Goal: Information Seeking & Learning: Learn about a topic

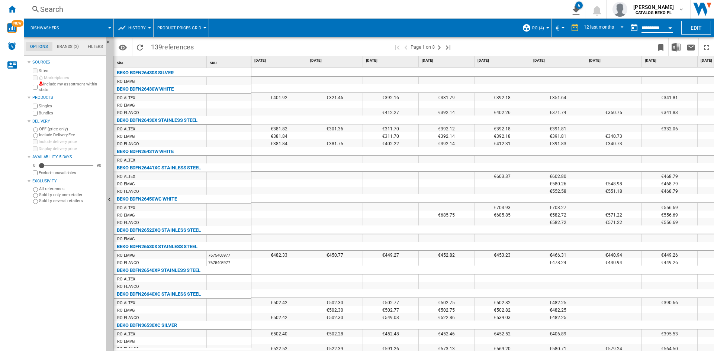
drag, startPoint x: 10, startPoint y: 6, endPoint x: 232, endPoint y: 80, distance: 233.5
click at [10, 6] on ng-md-icon "Home" at bounding box center [11, 8] width 9 height 9
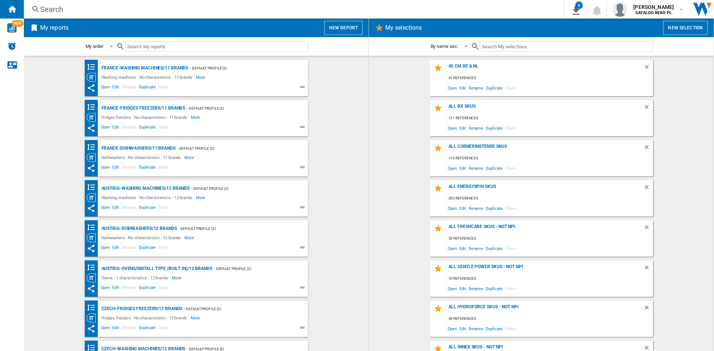
click at [336, 25] on button "New report" at bounding box center [343, 28] width 38 height 14
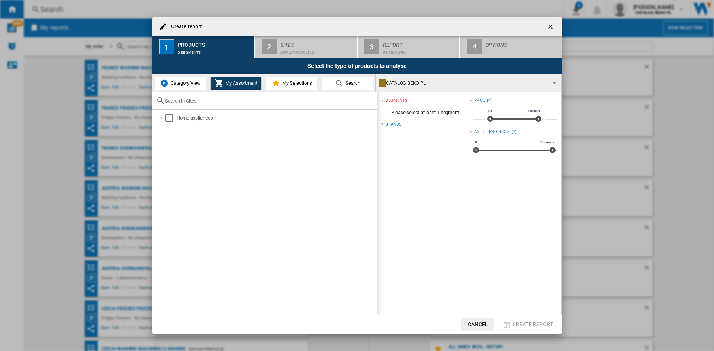
click at [189, 79] on button "Category View" at bounding box center [180, 83] width 51 height 13
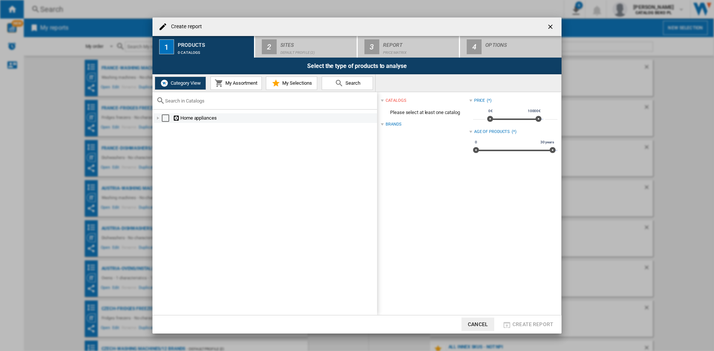
click at [159, 116] on div "Create report ..." at bounding box center [157, 117] width 7 height 7
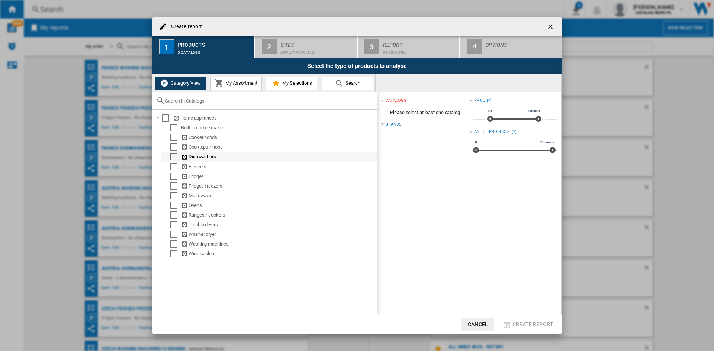
drag, startPoint x: 173, startPoint y: 157, endPoint x: 332, endPoint y: 153, distance: 159.1
click at [173, 156] on div "Select" at bounding box center [173, 156] width 7 height 7
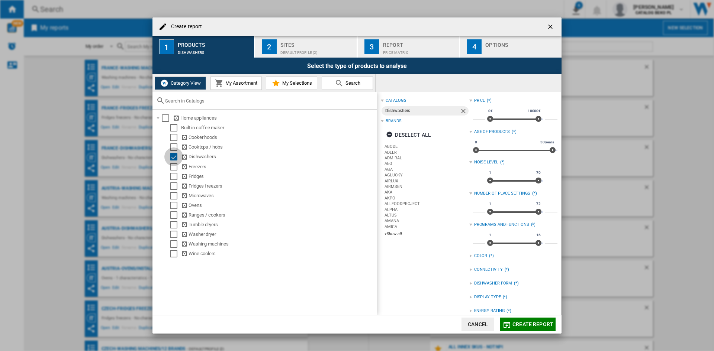
click at [416, 133] on div "Deselect all" at bounding box center [408, 134] width 45 height 13
click at [394, 256] on div "+Show all" at bounding box center [426, 254] width 84 height 6
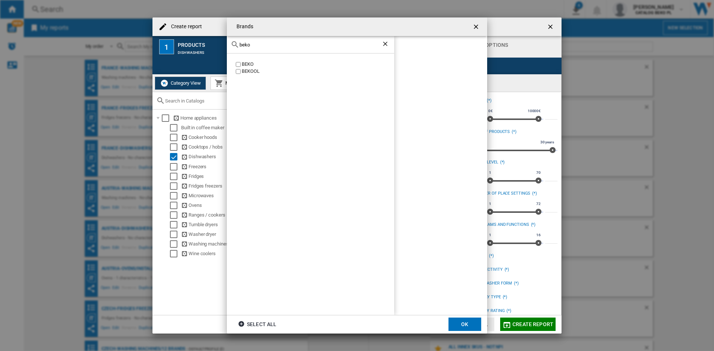
click at [240, 64] on label "BEKO" at bounding box center [314, 64] width 160 height 7
click at [273, 44] on input "beko" at bounding box center [310, 45] width 142 height 6
type input "w"
type input "whirl"
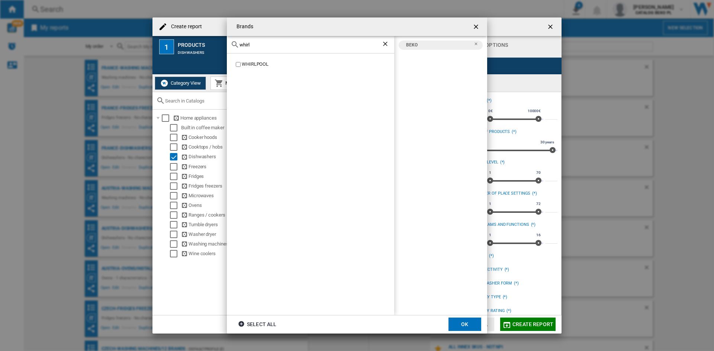
click at [255, 61] on div "WHIRLPOOL" at bounding box center [318, 64] width 152 height 7
click at [465, 327] on button "OK" at bounding box center [464, 324] width 33 height 13
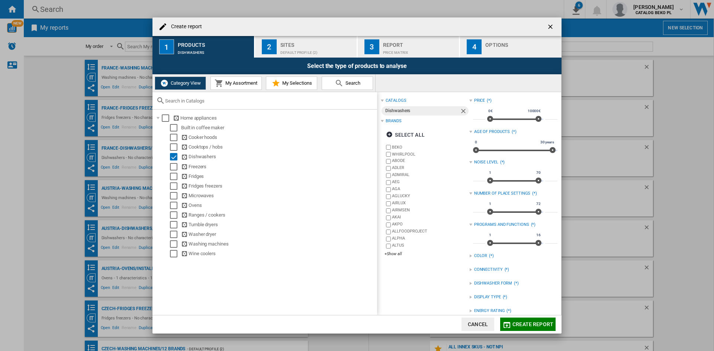
click at [302, 49] on div "Default profile (2)" at bounding box center [316, 51] width 73 height 8
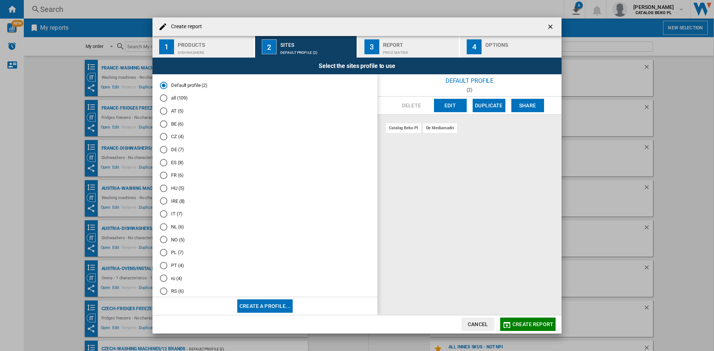
click at [178, 175] on md-radio-button "FR (6)" at bounding box center [265, 175] width 210 height 7
click at [451, 106] on button "Edit" at bounding box center [450, 105] width 33 height 13
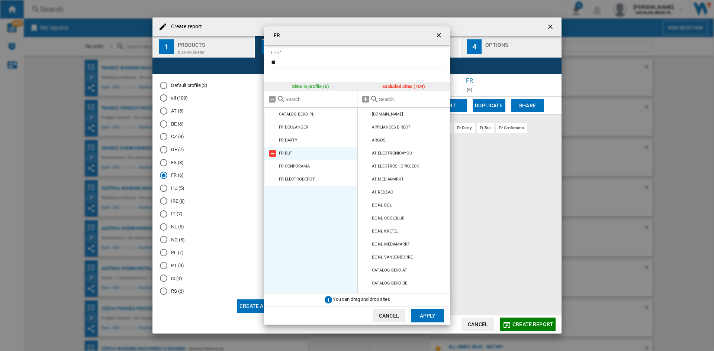
click at [273, 151] on md-icon at bounding box center [272, 153] width 9 height 9
click at [424, 311] on button "Apply" at bounding box center [427, 315] width 33 height 13
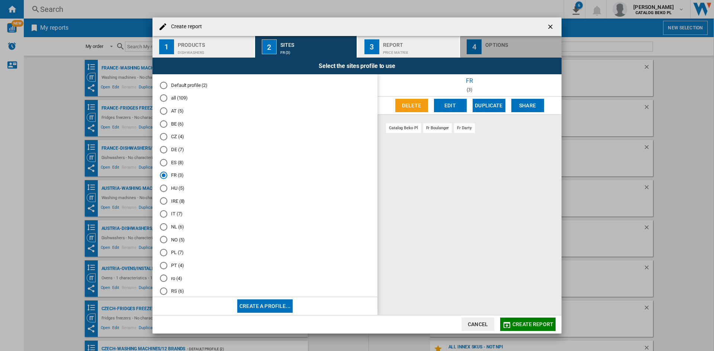
click at [489, 42] on div "Options" at bounding box center [521, 43] width 73 height 8
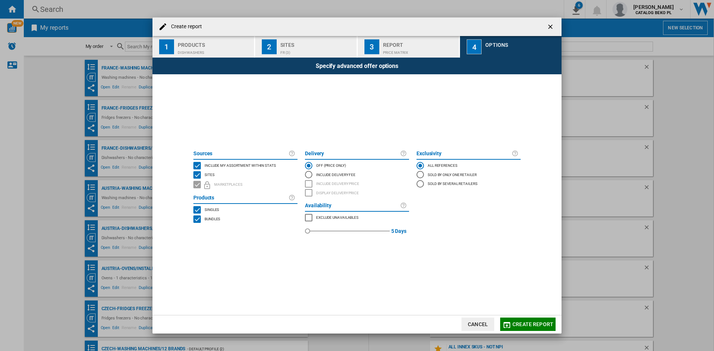
click at [251, 162] on span "Include my assortment within stats" at bounding box center [239, 164] width 71 height 5
click at [543, 325] on span "Create report" at bounding box center [532, 324] width 41 height 6
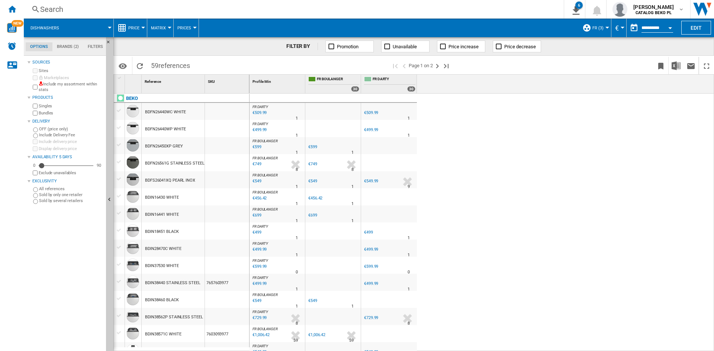
click at [135, 29] on span "Price" at bounding box center [133, 28] width 11 height 5
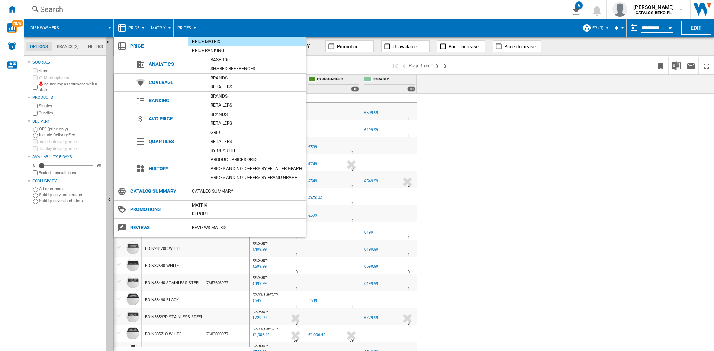
click at [394, 12] on md-backdrop at bounding box center [357, 175] width 714 height 351
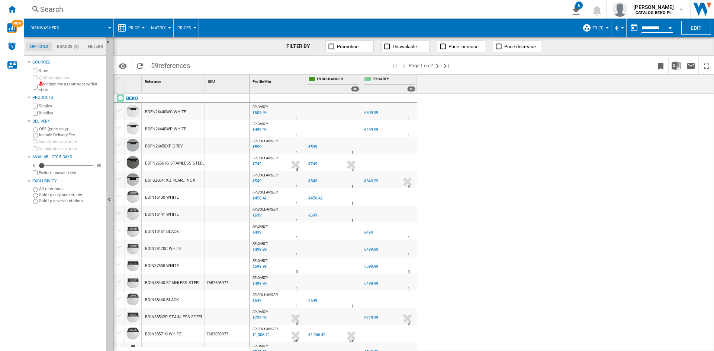
click at [136, 27] on span "Price" at bounding box center [133, 28] width 11 height 5
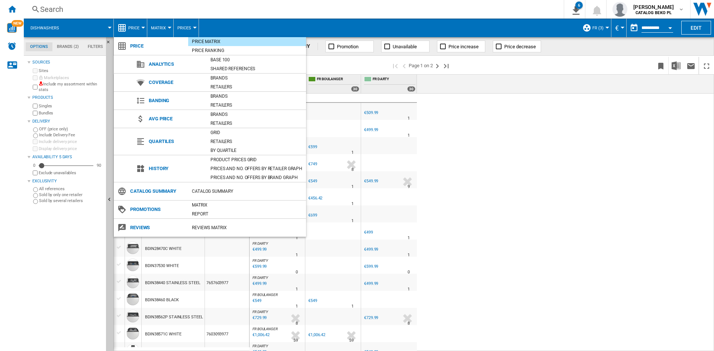
click at [574, 75] on md-backdrop at bounding box center [357, 175] width 714 height 351
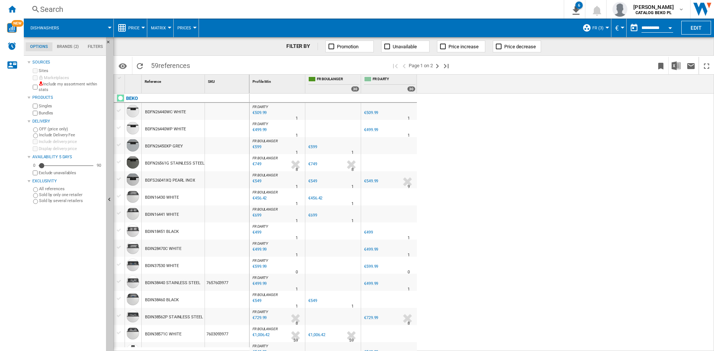
click at [132, 26] on span "Price" at bounding box center [133, 28] width 11 height 5
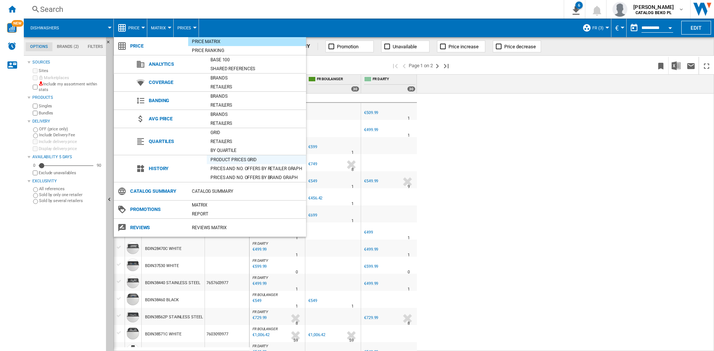
click at [244, 159] on div "Product prices grid" at bounding box center [256, 159] width 99 height 7
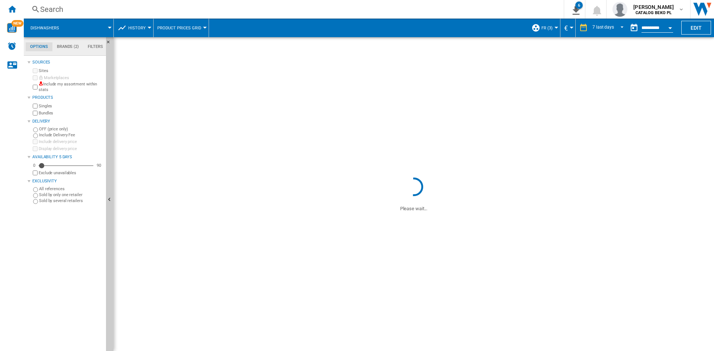
click at [145, 26] on button "History" at bounding box center [138, 28] width 21 height 19
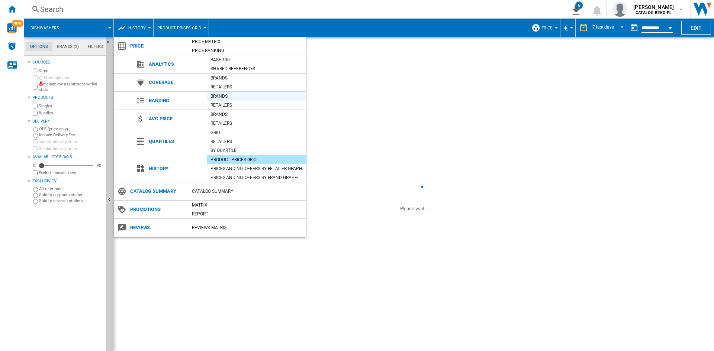
click at [222, 95] on div "Brands" at bounding box center [256, 96] width 99 height 7
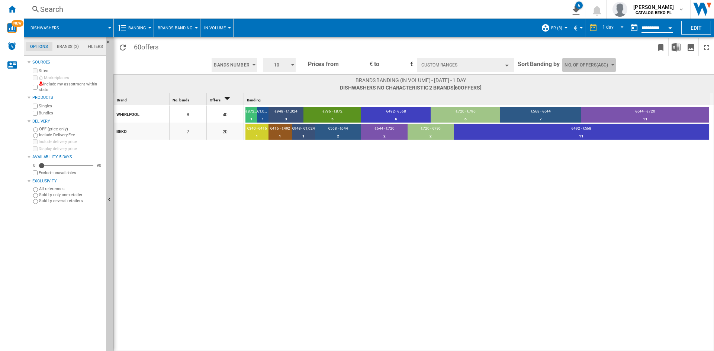
click at [602, 69] on span "No. of offers(Asc)" at bounding box center [585, 64] width 43 height 13
click at [586, 93] on span "Price(Asc)" at bounding box center [575, 93] width 21 height 5
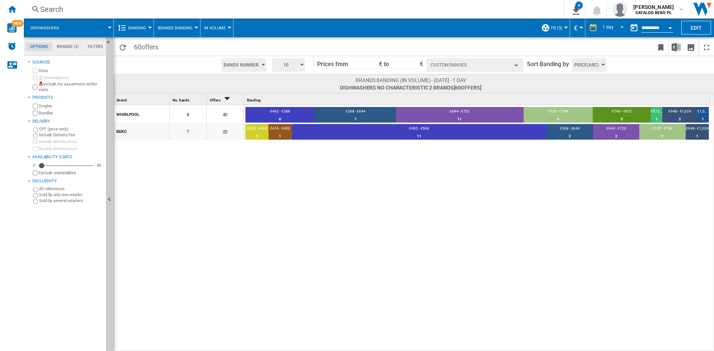
click at [627, 89] on span at bounding box center [576, 84] width 190 height 14
click at [466, 114] on div "€644 - €720" at bounding box center [459, 112] width 127 height 7
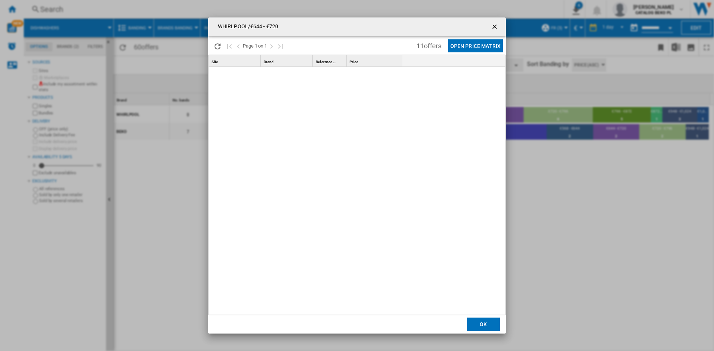
click at [493, 26] on ng-md-icon "getI18NText('BUTTONS.CLOSE_DIALOG')" at bounding box center [495, 27] width 9 height 9
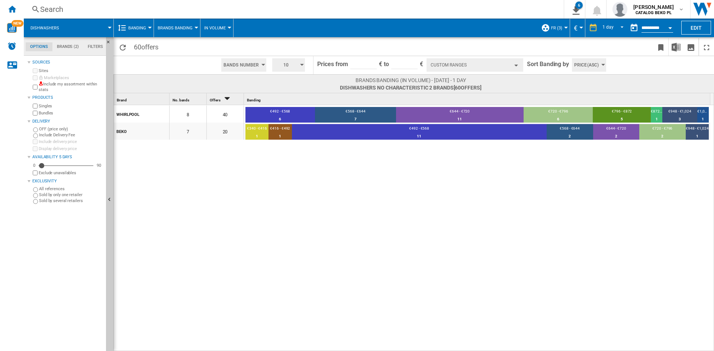
click at [494, 65] on button "Custom Ranges" at bounding box center [474, 64] width 97 height 13
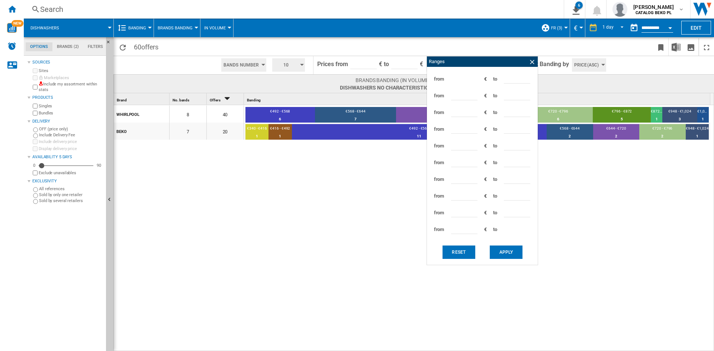
click at [318, 189] on div "WHIRLPOOL 8 40 €492 - €568 6 15% €568 - €644 7 17.5% €644 - €720 11 27.5% €720 …" at bounding box center [414, 228] width 600 height 247
click at [298, 58] on div "10" at bounding box center [288, 65] width 39 height 18
click at [298, 59] on md-backdrop at bounding box center [357, 175] width 714 height 351
click at [289, 87] on button "4" at bounding box center [290, 85] width 36 height 7
click at [533, 61] on ng-md-icon at bounding box center [531, 61] width 7 height 7
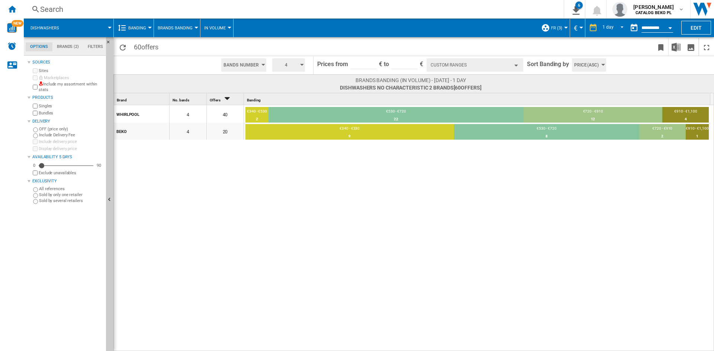
click at [494, 66] on button "Custom Ranges" at bounding box center [474, 64] width 97 height 13
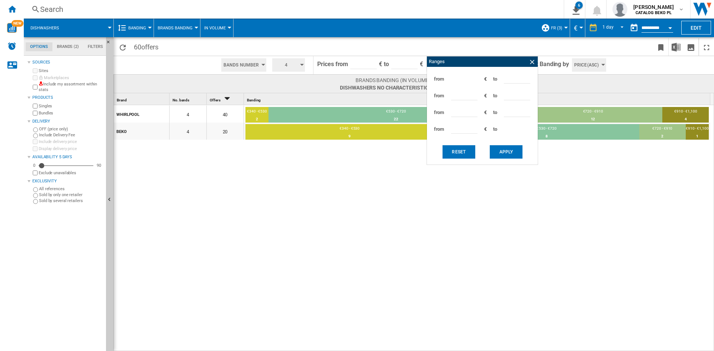
click at [510, 80] on input "***" at bounding box center [517, 77] width 26 height 11
type input "***"
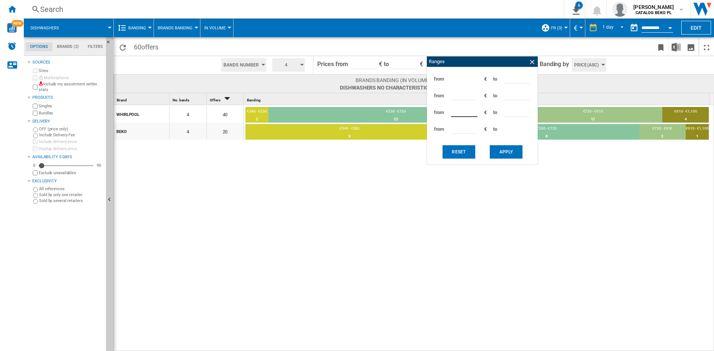
type input "***"
click at [505, 148] on button "Apply" at bounding box center [505, 151] width 33 height 13
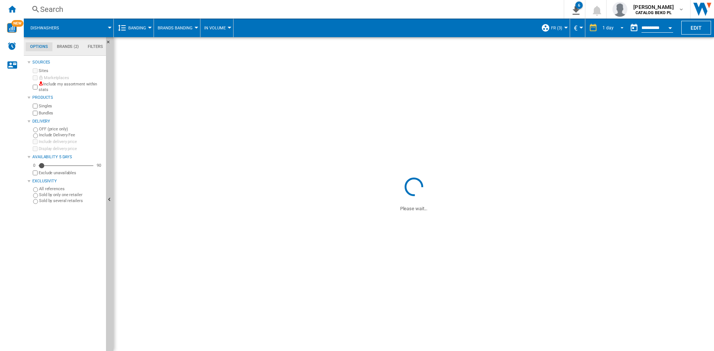
click at [612, 29] on md-select-value "1 day" at bounding box center [613, 27] width 25 height 11
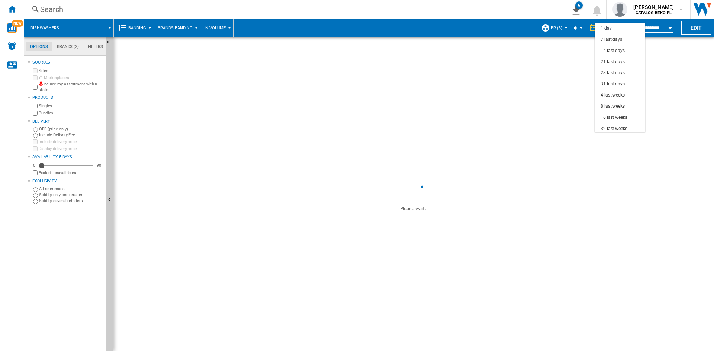
click at [613, 137] on div "3 last months" at bounding box center [613, 140] width 27 height 6
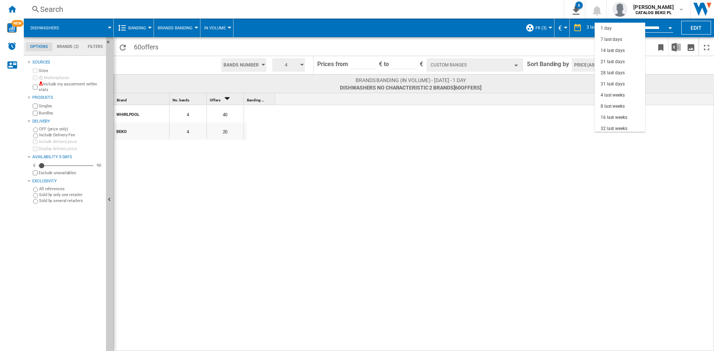
scroll to position [47, 0]
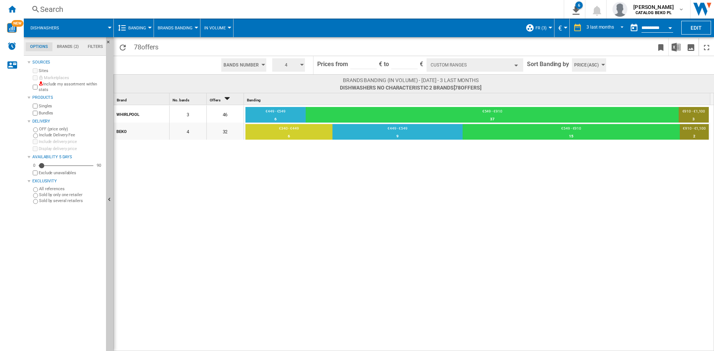
click at [337, 130] on div "€449 - €549" at bounding box center [397, 129] width 130 height 7
click at [336, 130] on div "€449 - €549" at bounding box center [397, 129] width 130 height 7
click at [297, 113] on div "€449 - €549" at bounding box center [275, 112] width 60 height 7
click at [279, 114] on div "€449 - €549" at bounding box center [275, 112] width 60 height 7
click at [287, 133] on div "6" at bounding box center [288, 136] width 87 height 7
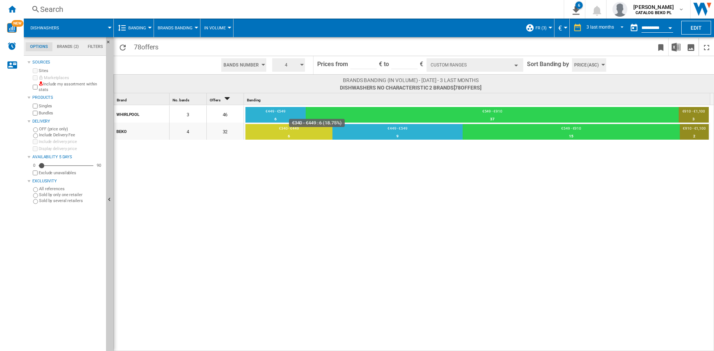
click at [354, 118] on div "37" at bounding box center [491, 119] width 372 height 7
click at [378, 139] on div "9" at bounding box center [397, 136] width 130 height 7
click at [448, 114] on div "€549 - €910" at bounding box center [491, 112] width 372 height 7
drag, startPoint x: 529, startPoint y: 146, endPoint x: 535, endPoint y: 144, distance: 6.7
click at [530, 146] on div "WHIRLPOOL 3 46 €449 - €549 6 13.04% €549 - €910 37 80.43% €910 - €1,100 3 6.52%…" at bounding box center [414, 228] width 600 height 247
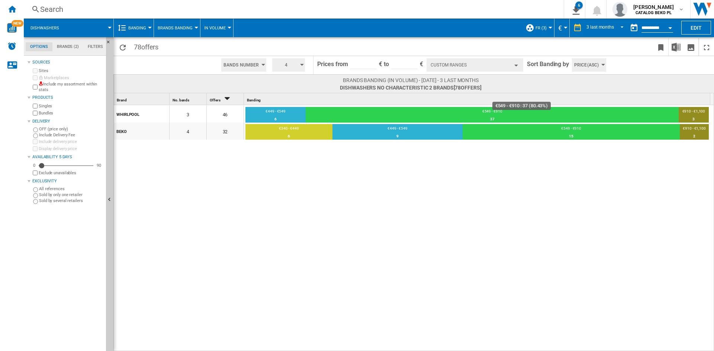
click at [683, 116] on div "3" at bounding box center [693, 119] width 30 height 7
click at [693, 125] on div "€340 - €449 6 18.75% €449 - €549 9 28.13% €549 - €910 15 46.88% €910 - €1,100 2…" at bounding box center [477, 131] width 466 height 17
drag, startPoint x: 697, startPoint y: 133, endPoint x: 681, endPoint y: 129, distance: 16.5
click at [697, 134] on div "2" at bounding box center [693, 136] width 29 height 7
click at [432, 126] on div "€449 - €549" at bounding box center [397, 129] width 130 height 7
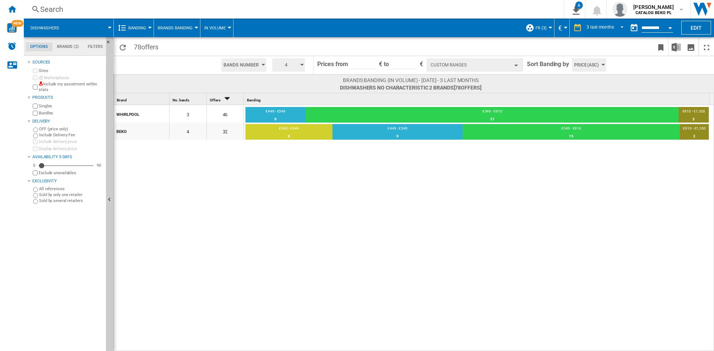
click at [394, 108] on div "€549 - €910 37 80.43%" at bounding box center [491, 115] width 372 height 15
click at [303, 119] on div "6" at bounding box center [275, 119] width 60 height 7
click at [288, 116] on div "6" at bounding box center [275, 119] width 60 height 7
click at [305, 138] on div "6" at bounding box center [288, 136] width 87 height 7
drag, startPoint x: 330, startPoint y: 126, endPoint x: 377, endPoint y: 122, distance: 47.8
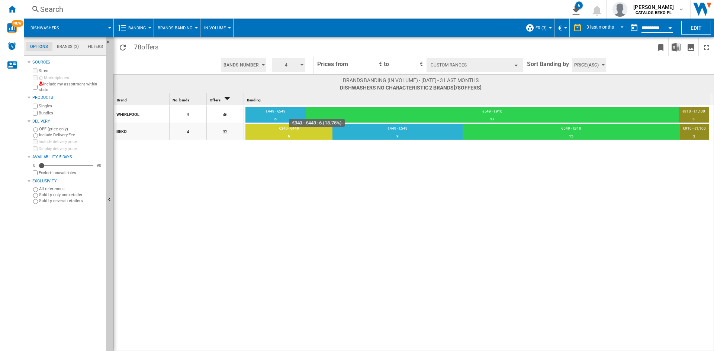
click at [332, 125] on tr "€340 - €449 6 18.75% €449 - €549 9 28.13% €549 - €910 15 46.88% €910 - €1,100 2…" at bounding box center [476, 132] width 463 height 17
drag, startPoint x: 398, startPoint y: 123, endPoint x: 428, endPoint y: 125, distance: 29.8
click at [403, 125] on table "€340 - €449 6 18.75% €449 - €549 9 28.13% €549 - €910 15 46.88% €910 - €1,100 2…" at bounding box center [476, 132] width 463 height 19
click at [490, 127] on div "€549 - €910" at bounding box center [570, 129] width 217 height 7
drag, startPoint x: 557, startPoint y: 129, endPoint x: 594, endPoint y: 128, distance: 36.8
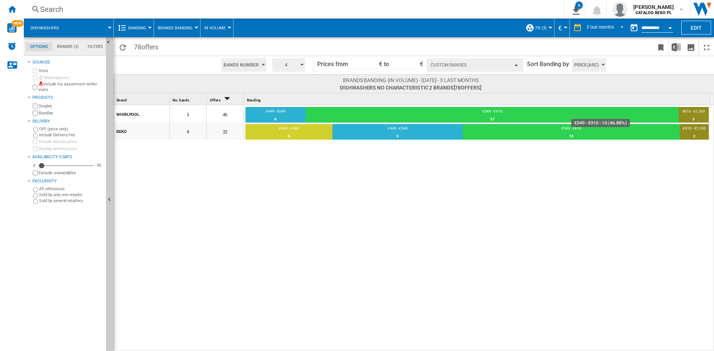
click at [557, 129] on div "€549 - €910" at bounding box center [570, 129] width 217 height 7
drag, startPoint x: 594, startPoint y: 128, endPoint x: 650, endPoint y: 138, distance: 56.6
click at [602, 130] on div "€549 - €910" at bounding box center [570, 129] width 217 height 7
drag, startPoint x: 659, startPoint y: 138, endPoint x: 689, endPoint y: 121, distance: 34.0
click at [660, 138] on div "15" at bounding box center [570, 136] width 217 height 7
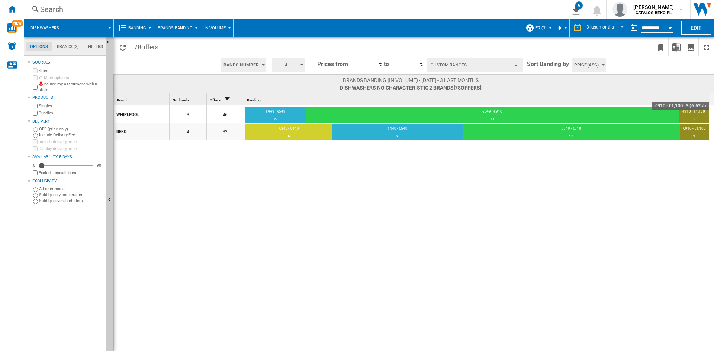
click at [689, 121] on div "3" at bounding box center [693, 119] width 30 height 7
click at [622, 105] on div "WHIRLPOOL 3 46 €449 - €549 6 13.04% €549 - €910 37 80.43% €910 - €1,100 3 6.52%…" at bounding box center [412, 122] width 596 height 34
click at [612, 113] on td "€549 - €910 37 80.43%" at bounding box center [491, 115] width 372 height 17
click at [673, 48] on img "Download in Excel" at bounding box center [675, 47] width 9 height 9
click at [368, 175] on div "WHIRLPOOL 3 46 €449 - €549 6 13.04% €549 - €910 37 80.43% €910 - €1,100 3 6.52%…" at bounding box center [414, 228] width 600 height 247
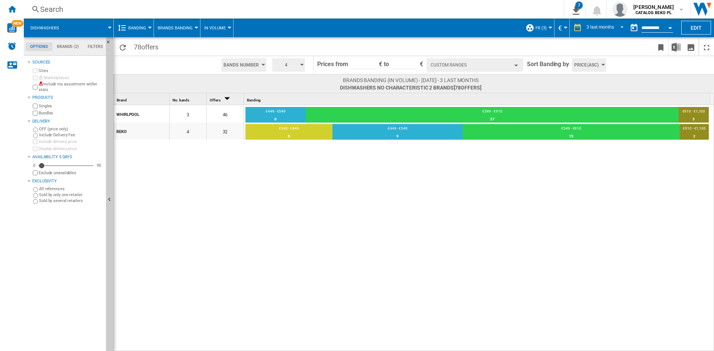
click at [223, 116] on div "46" at bounding box center [225, 114] width 37 height 17
click at [223, 113] on div "46" at bounding box center [225, 114] width 37 height 17
click at [223, 134] on div "32" at bounding box center [225, 131] width 37 height 17
click at [221, 120] on div "46" at bounding box center [225, 114] width 37 height 17
click at [226, 108] on div "46" at bounding box center [225, 114] width 37 height 17
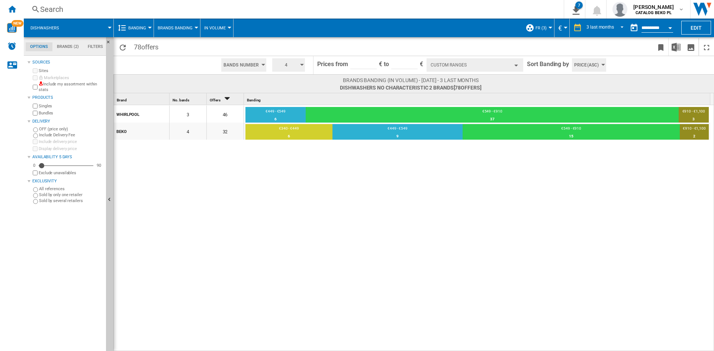
drag, startPoint x: 226, startPoint y: 120, endPoint x: 226, endPoint y: 126, distance: 6.0
click at [226, 122] on div "46" at bounding box center [225, 114] width 37 height 17
click at [142, 27] on span "Banding" at bounding box center [137, 28] width 18 height 5
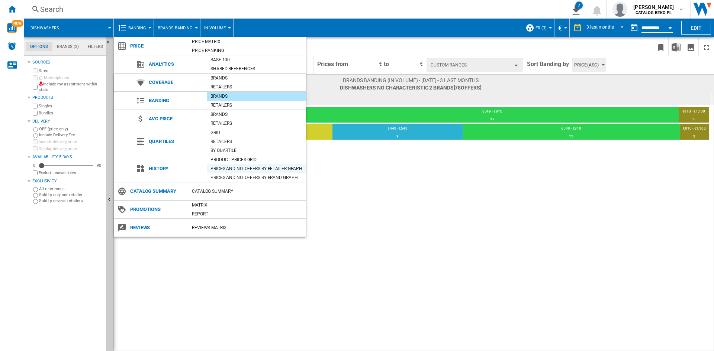
click at [238, 170] on div "Prices and No. offers by retailer graph" at bounding box center [256, 168] width 99 height 7
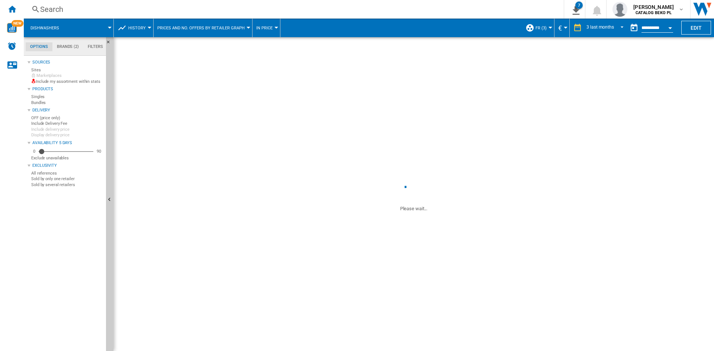
click at [139, 28] on span "History" at bounding box center [136, 28] width 17 height 5
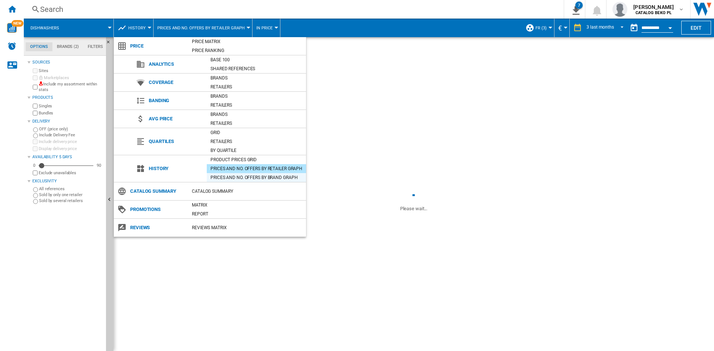
click at [235, 177] on div "Prices and No. offers by brand graph" at bounding box center [256, 177] width 99 height 7
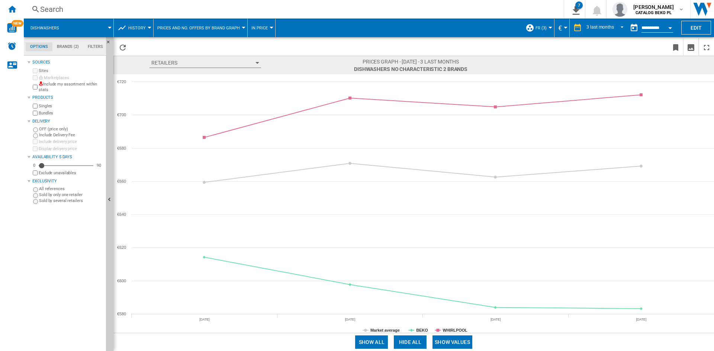
click at [255, 61] on button "Retailers" at bounding box center [204, 63] width 111 height 10
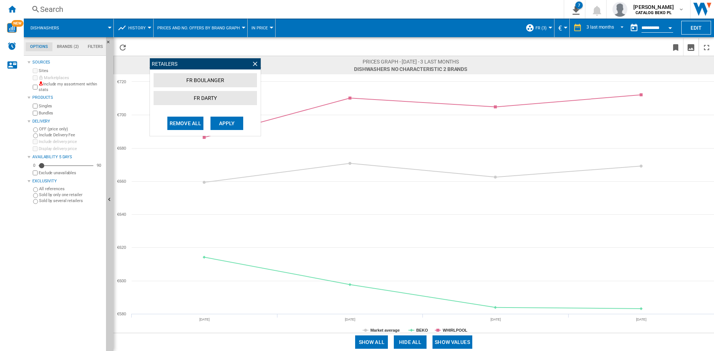
click at [313, 51] on span at bounding box center [264, 46] width 269 height 17
click at [255, 63] on ng-md-icon at bounding box center [254, 63] width 7 height 7
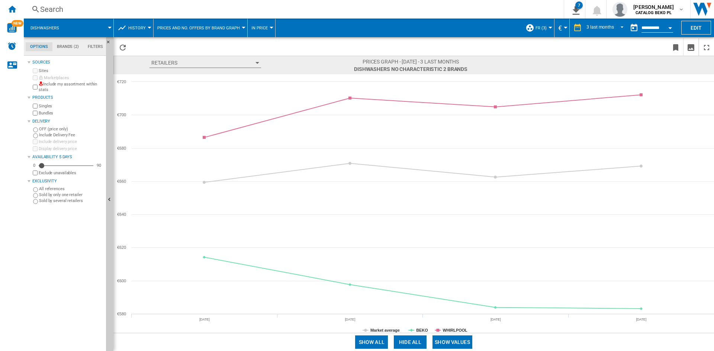
click at [543, 61] on span at bounding box center [569, 65] width 204 height 14
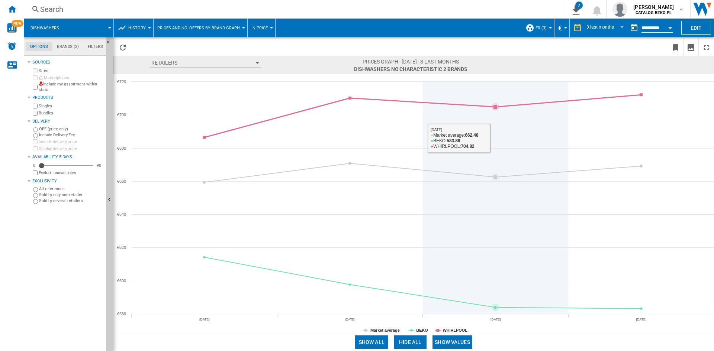
click at [475, 103] on icon at bounding box center [423, 116] width 444 height 43
click at [495, 190] on icon at bounding box center [495, 198] width 0 height 232
click at [488, 172] on icon at bounding box center [423, 173] width 444 height 19
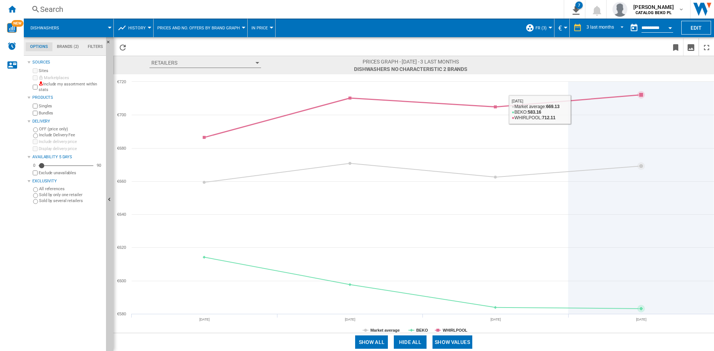
click at [577, 100] on icon at bounding box center [423, 116] width 444 height 43
click at [641, 104] on icon at bounding box center [641, 198] width 0 height 232
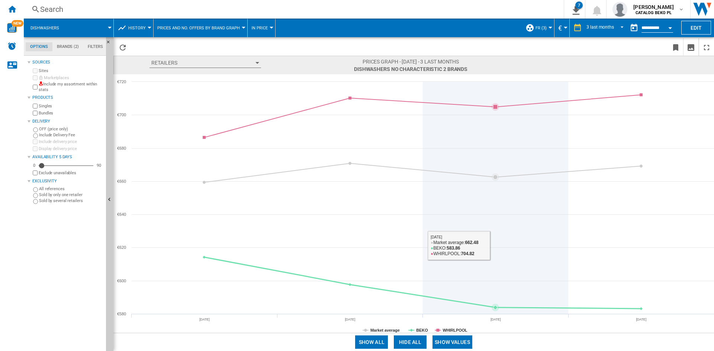
drag, startPoint x: 450, startPoint y: 274, endPoint x: 474, endPoint y: 304, distance: 38.6
click at [474, 304] on icon "Created with Highcharts 5.0.14 Market average BEKO WHIRLPOOL [DATE] [DATE] [DAT…" at bounding box center [413, 203] width 600 height 259
click at [499, 176] on icon at bounding box center [423, 173] width 444 height 19
click at [496, 109] on g at bounding box center [423, 116] width 440 height 46
click at [496, 109] on icon at bounding box center [495, 107] width 4 height 4
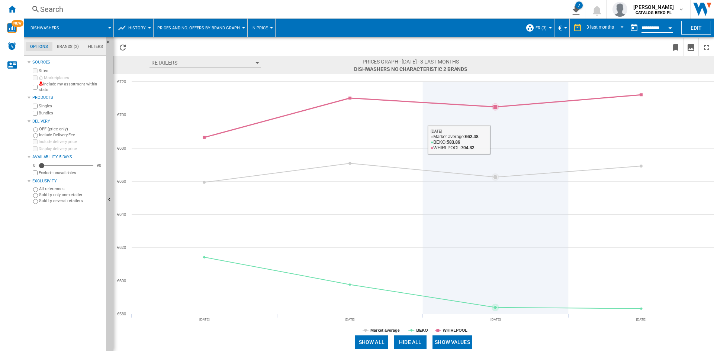
click at [495, 106] on icon at bounding box center [495, 107] width 4 height 4
drag, startPoint x: 499, startPoint y: 125, endPoint x: 499, endPoint y: 132, distance: 6.3
click at [495, 131] on icon at bounding box center [495, 198] width 0 height 232
drag, startPoint x: 499, startPoint y: 132, endPoint x: 498, endPoint y: 136, distance: 4.9
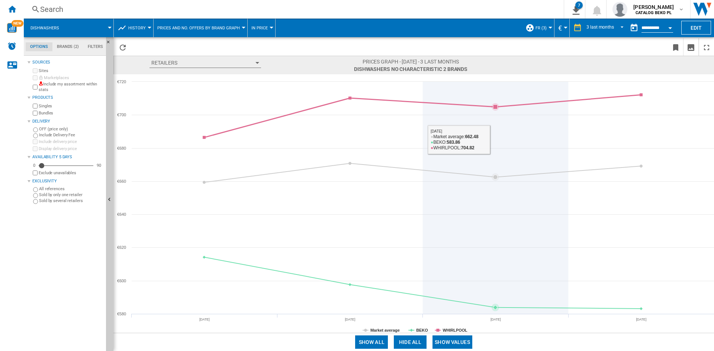
click at [495, 135] on icon at bounding box center [495, 198] width 0 height 232
drag, startPoint x: 496, startPoint y: 158, endPoint x: 496, endPoint y: 163, distance: 4.9
click at [495, 159] on icon at bounding box center [495, 198] width 0 height 232
click at [494, 177] on icon "Created with Highcharts 5.0.14 Market average BEKO WHIRLPOOL [DATE] [DATE] [DAT…" at bounding box center [413, 203] width 600 height 259
drag, startPoint x: 495, startPoint y: 226, endPoint x: 495, endPoint y: 237, distance: 11.1
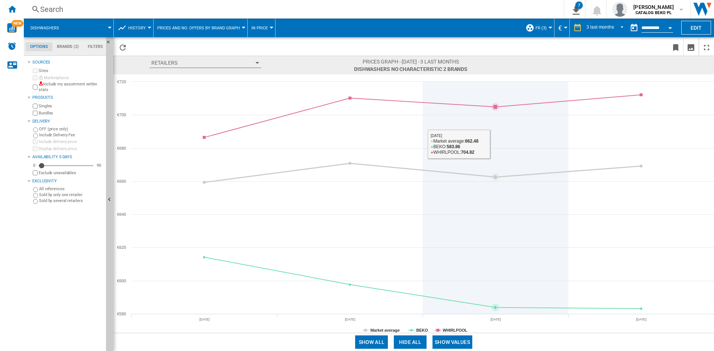
click at [495, 237] on icon at bounding box center [495, 198] width 0 height 232
drag, startPoint x: 495, startPoint y: 251, endPoint x: 495, endPoint y: 267, distance: 15.6
click at [495, 258] on icon at bounding box center [495, 198] width 0 height 232
drag, startPoint x: 495, startPoint y: 267, endPoint x: 494, endPoint y: 272, distance: 5.6
click at [495, 272] on icon at bounding box center [495, 198] width 0 height 232
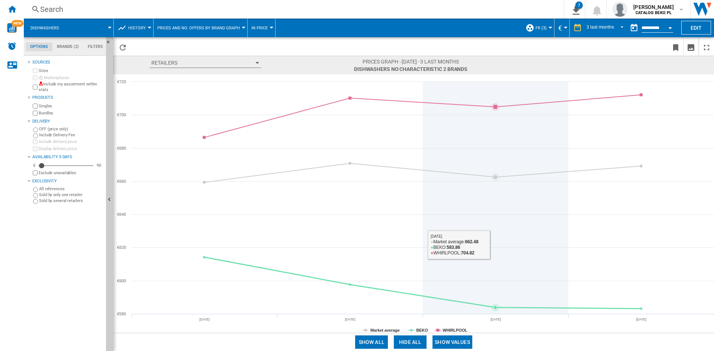
drag, startPoint x: 495, startPoint y: 269, endPoint x: 496, endPoint y: 263, distance: 5.6
click at [495, 269] on icon at bounding box center [495, 198] width 0 height 232
drag, startPoint x: 496, startPoint y: 263, endPoint x: 496, endPoint y: 254, distance: 9.7
click at [495, 263] on icon at bounding box center [495, 198] width 0 height 232
click at [495, 241] on icon at bounding box center [495, 198] width 0 height 232
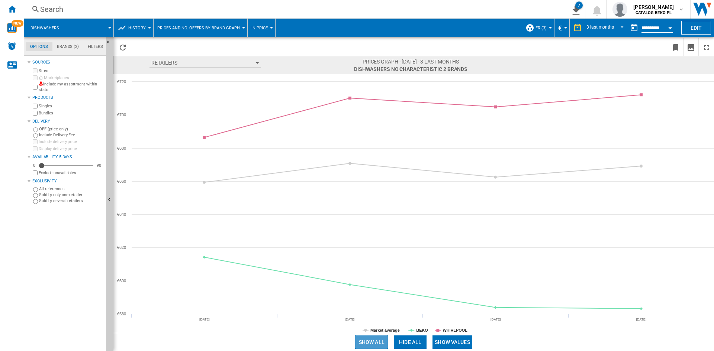
click at [372, 343] on button "Show all" at bounding box center [371, 342] width 33 height 13
click at [454, 343] on button "Show values" at bounding box center [452, 342] width 40 height 13
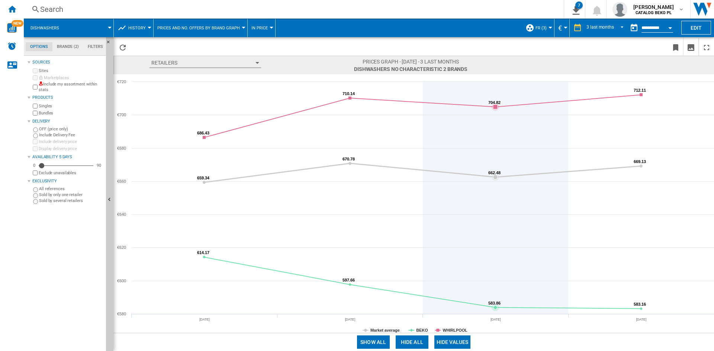
click at [502, 173] on icon at bounding box center [423, 173] width 444 height 19
click at [495, 117] on icon at bounding box center [495, 198] width 0 height 232
click at [495, 94] on icon at bounding box center [495, 198] width 0 height 232
click at [472, 304] on icon at bounding box center [423, 282] width 444 height 51
drag, startPoint x: 483, startPoint y: 306, endPoint x: 494, endPoint y: 308, distance: 10.6
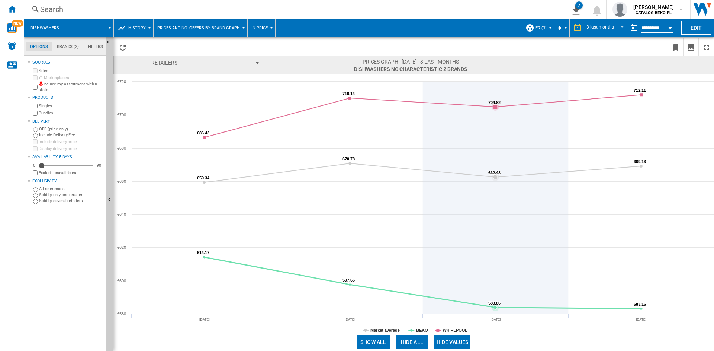
click at [486, 306] on icon at bounding box center [423, 282] width 444 height 51
click at [494, 308] on icon at bounding box center [495, 307] width 4 height 4
click at [495, 309] on icon at bounding box center [495, 307] width 4 height 4
drag, startPoint x: 472, startPoint y: 220, endPoint x: 436, endPoint y: 145, distance: 83.1
click at [495, 216] on icon at bounding box center [495, 198] width 0 height 232
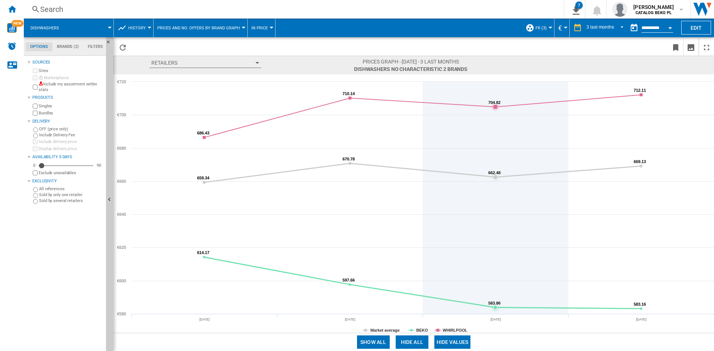
click at [495, 133] on icon at bounding box center [495, 198] width 0 height 232
click at [294, 92] on icon "Created with Highcharts 5.0.14 659.34 659.34 670.78 670.78 662.48 662.48 669.13…" at bounding box center [413, 203] width 600 height 259
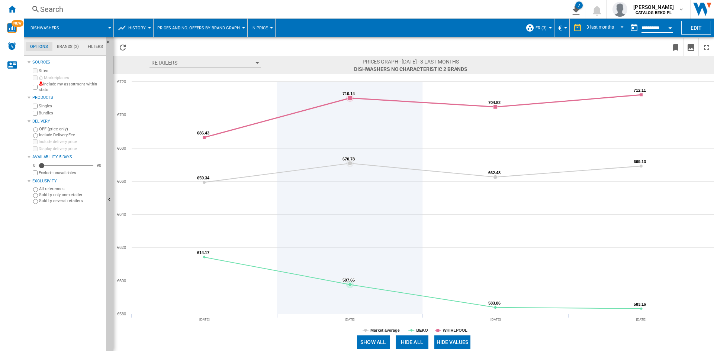
drag, startPoint x: 271, startPoint y: 95, endPoint x: 248, endPoint y: 96, distance: 22.3
click at [350, 96] on icon at bounding box center [350, 198] width 0 height 232
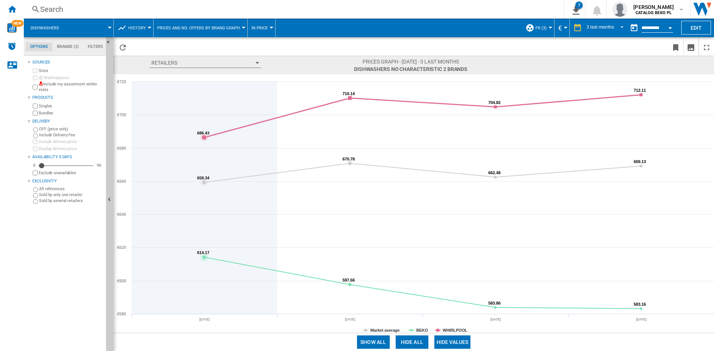
drag, startPoint x: 238, startPoint y: 96, endPoint x: 224, endPoint y: 98, distance: 13.9
click at [204, 98] on icon at bounding box center [204, 198] width 0 height 232
drag, startPoint x: 224, startPoint y: 98, endPoint x: 223, endPoint y: 89, distance: 9.7
click at [204, 96] on icon at bounding box center [204, 198] width 0 height 232
click at [204, 89] on icon at bounding box center [204, 198] width 0 height 232
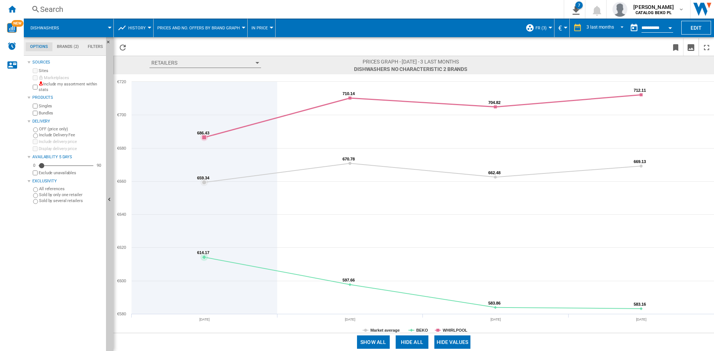
click at [204, 86] on icon at bounding box center [204, 198] width 0 height 232
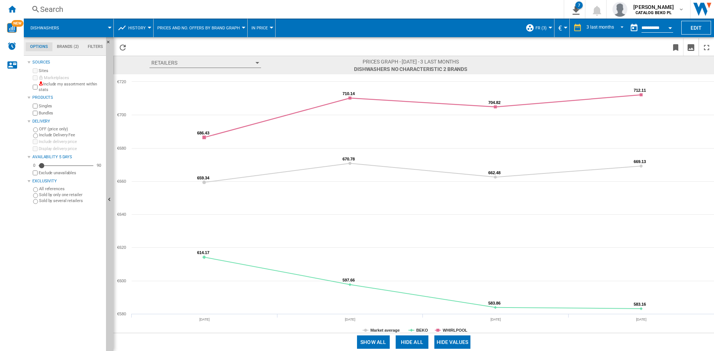
click at [226, 32] on button "Prices and No. offers by brand graph" at bounding box center [200, 28] width 86 height 19
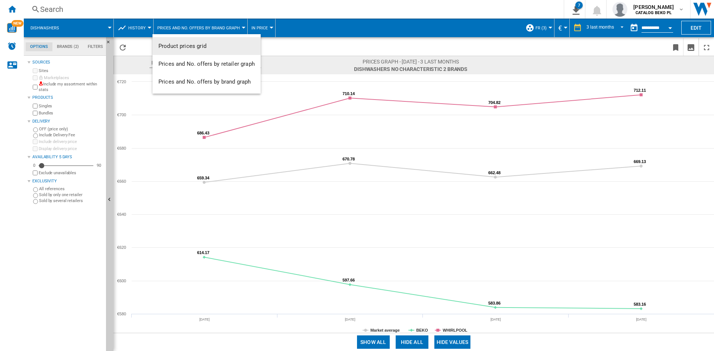
click at [282, 23] on md-backdrop at bounding box center [357, 175] width 714 height 351
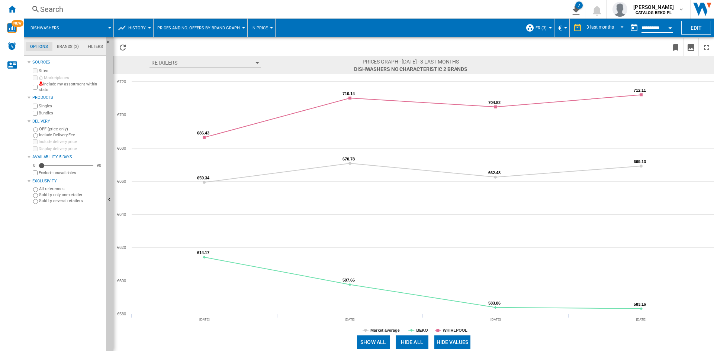
click at [253, 30] on span "In price" at bounding box center [259, 28] width 16 height 5
click at [268, 60] on button "In No. offers" at bounding box center [267, 64] width 44 height 18
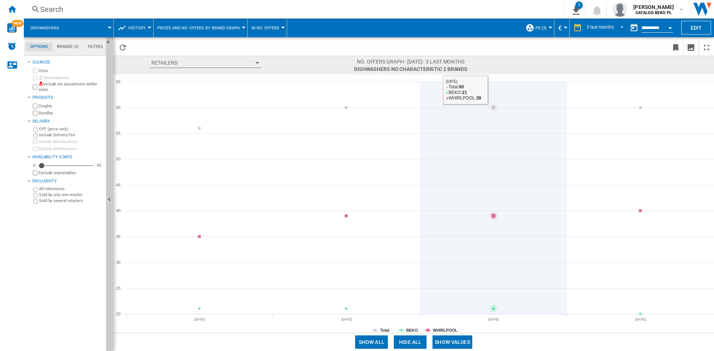
click at [493, 101] on icon at bounding box center [493, 198] width 0 height 232
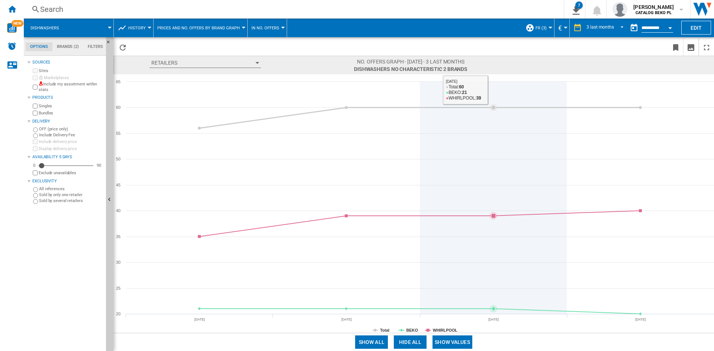
drag, startPoint x: 492, startPoint y: 114, endPoint x: 493, endPoint y: 119, distance: 5.3
click at [493, 119] on icon at bounding box center [493, 198] width 0 height 232
click at [493, 226] on icon at bounding box center [493, 198] width 0 height 232
click at [493, 223] on icon at bounding box center [493, 198] width 0 height 232
drag, startPoint x: 521, startPoint y: 223, endPoint x: 500, endPoint y: 268, distance: 49.9
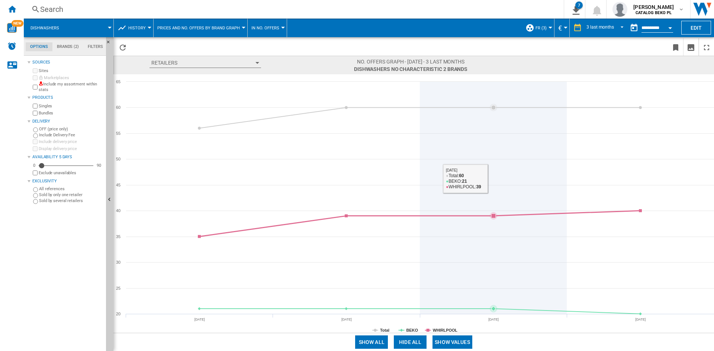
click at [493, 225] on icon at bounding box center [493, 198] width 0 height 232
drag, startPoint x: 504, startPoint y: 271, endPoint x: 506, endPoint y: 281, distance: 9.9
click at [493, 274] on icon at bounding box center [493, 198] width 0 height 232
click at [493, 300] on icon at bounding box center [493, 198] width 0 height 232
click at [493, 302] on icon at bounding box center [493, 198] width 0 height 232
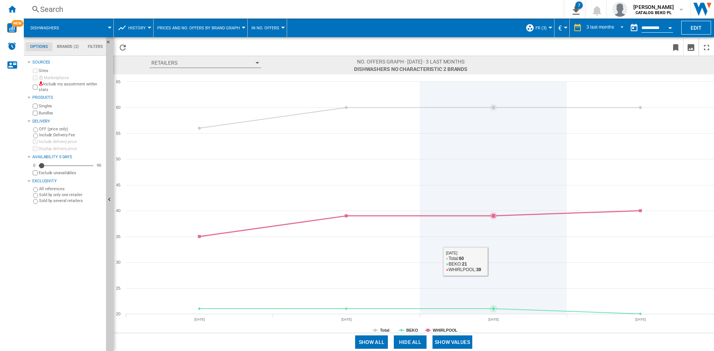
click at [493, 258] on icon at bounding box center [493, 198] width 0 height 232
drag, startPoint x: 501, startPoint y: 185, endPoint x: 494, endPoint y: 158, distance: 28.1
click at [493, 185] on icon at bounding box center [493, 198] width 0 height 232
click at [493, 129] on icon at bounding box center [493, 198] width 0 height 232
drag, startPoint x: 454, startPoint y: 105, endPoint x: 427, endPoint y: 108, distance: 27.3
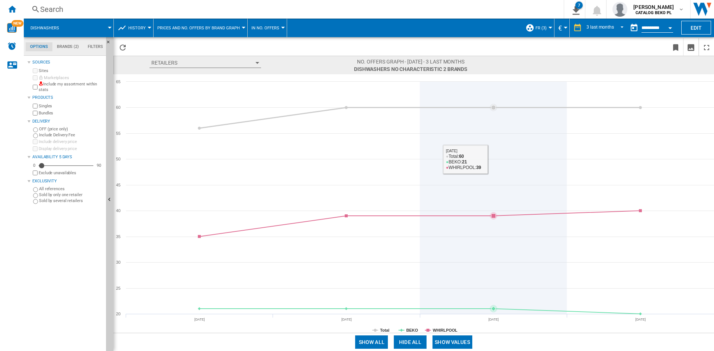
click at [448, 107] on icon at bounding box center [420, 117] width 448 height 21
drag, startPoint x: 355, startPoint y: 110, endPoint x: 345, endPoint y: 112, distance: 9.8
click at [346, 112] on icon "Created with Highcharts 5.0.14 Total BEKO WHIRLPOOL [DATE] [DATE] [DATE] [DATE]…" at bounding box center [413, 203] width 600 height 259
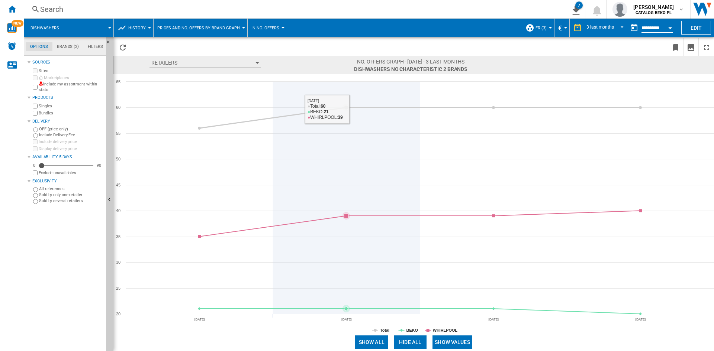
drag, startPoint x: 344, startPoint y: 112, endPoint x: 331, endPoint y: 142, distance: 33.1
click at [343, 116] on icon "Created with Highcharts 5.0.14 Total BEKO WHIRLPOOL [DATE] [DATE] [DATE] [DATE]…" at bounding box center [413, 203] width 600 height 259
drag, startPoint x: 331, startPoint y: 142, endPoint x: 334, endPoint y: 198, distance: 55.8
click at [346, 183] on icon at bounding box center [346, 198] width 0 height 232
drag, startPoint x: 334, startPoint y: 198, endPoint x: 339, endPoint y: 212, distance: 14.9
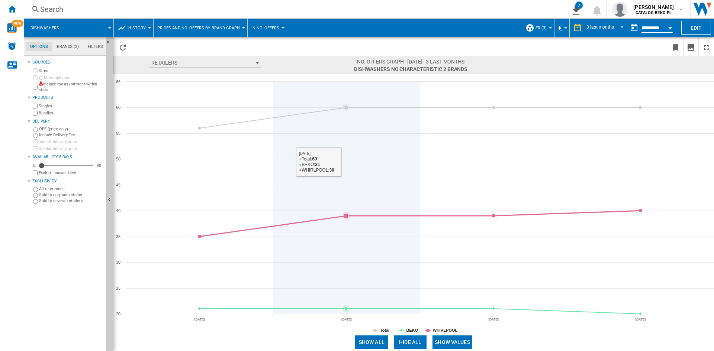
click at [346, 210] on icon at bounding box center [346, 198] width 0 height 232
drag, startPoint x: 346, startPoint y: 240, endPoint x: 333, endPoint y: 261, distance: 24.0
click at [346, 244] on icon at bounding box center [346, 198] width 0 height 232
drag, startPoint x: 333, startPoint y: 261, endPoint x: 317, endPoint y: 270, distance: 18.5
click at [346, 266] on icon at bounding box center [346, 198] width 0 height 232
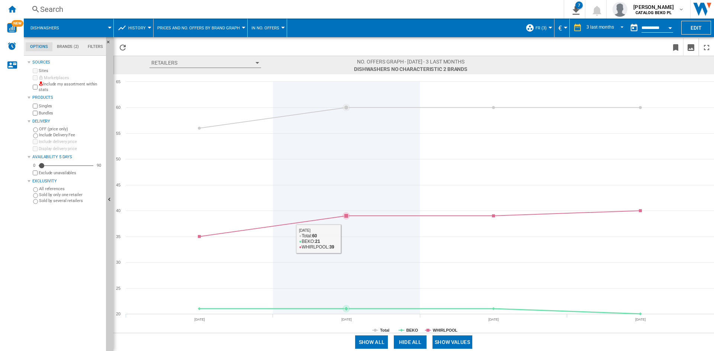
drag, startPoint x: 297, startPoint y: 279, endPoint x: 257, endPoint y: 281, distance: 39.8
click at [346, 285] on icon at bounding box center [346, 198] width 0 height 232
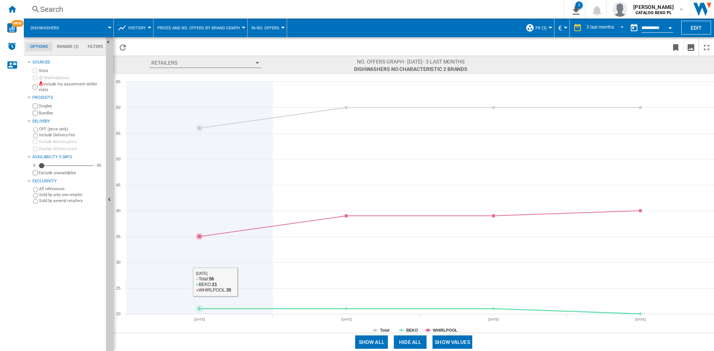
drag, startPoint x: 257, startPoint y: 281, endPoint x: 209, endPoint y: 255, distance: 54.9
click at [200, 273] on icon at bounding box center [200, 198] width 0 height 232
drag, startPoint x: 208, startPoint y: 249, endPoint x: 218, endPoint y: 216, distance: 34.5
click at [211, 237] on icon "Created with Highcharts 5.0.14 Total BEKO WHIRLPOOL [DATE] [DATE] [DATE] [DATE]…" at bounding box center [413, 203] width 600 height 259
drag, startPoint x: 226, startPoint y: 199, endPoint x: 230, endPoint y: 189, distance: 10.6
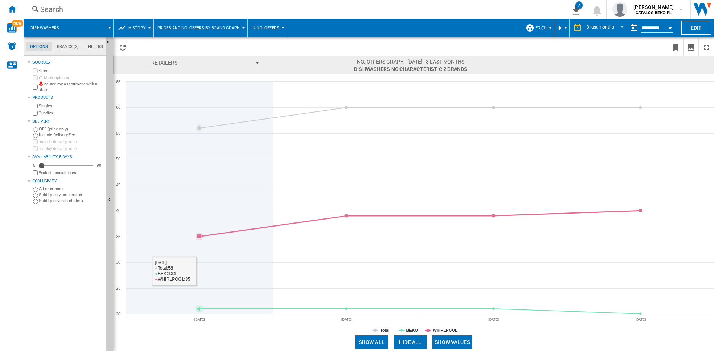
click at [200, 196] on icon at bounding box center [200, 198] width 0 height 232
click at [200, 176] on icon at bounding box center [200, 198] width 0 height 232
click at [200, 162] on icon at bounding box center [200, 198] width 0 height 232
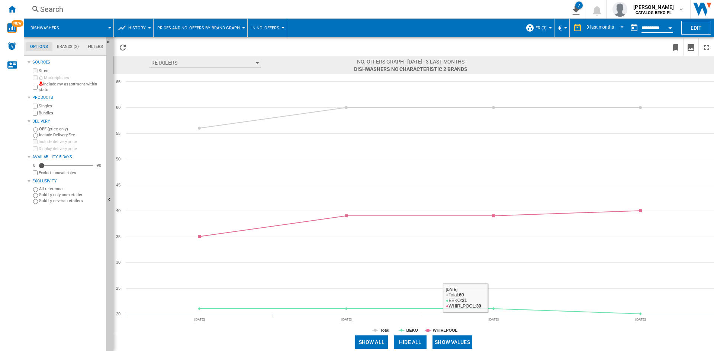
click at [449, 341] on button "Show values" at bounding box center [452, 342] width 40 height 13
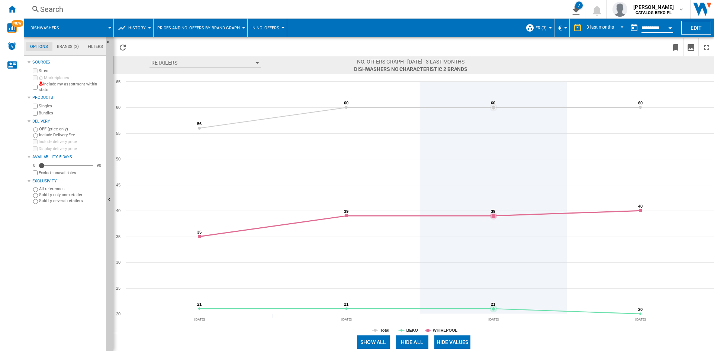
click at [505, 212] on icon at bounding box center [420, 224] width 448 height 26
click at [497, 219] on icon at bounding box center [420, 224] width 448 height 26
click at [493, 217] on icon at bounding box center [493, 216] width 4 height 4
click at [491, 214] on tspan "39" at bounding box center [493, 211] width 4 height 4
click at [491, 211] on tspan "39" at bounding box center [493, 211] width 4 height 4
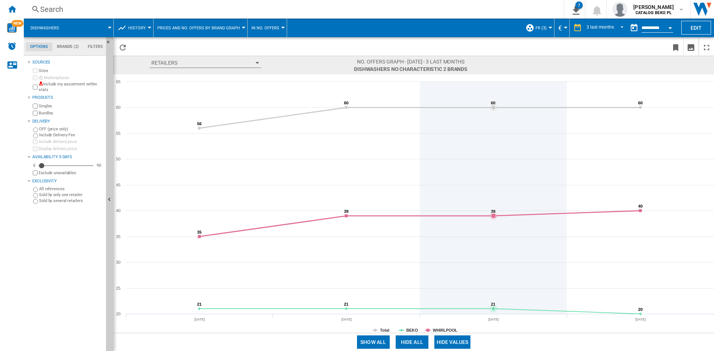
drag, startPoint x: 489, startPoint y: 150, endPoint x: 489, endPoint y: 99, distance: 50.9
click at [493, 141] on icon at bounding box center [493, 198] width 0 height 232
click at [493, 99] on icon at bounding box center [493, 198] width 0 height 232
drag
click at [496, 106] on icon "Created with Highcharts 5.0.14 56 56 60 60 60 60 60 60 21 21 21 21 21 21 20 20 …" at bounding box center [413, 203] width 600 height 259
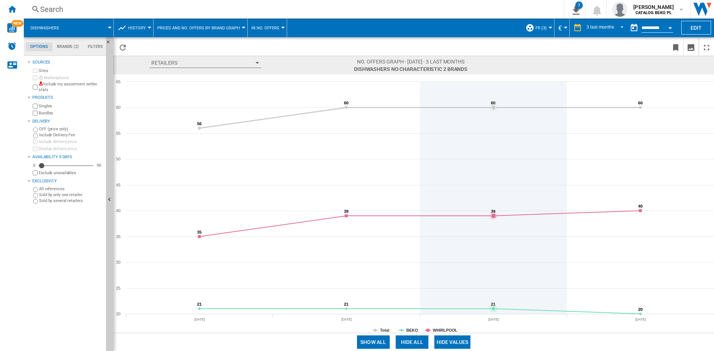
click at [493, 136] on icon at bounding box center [493, 198] width 0 height 232
click at [493, 227] on icon at bounding box center [493, 198] width 0 height 232
click at [493, 265] on icon at bounding box center [493, 198] width 0 height 232
click at [493, 302] on icon at bounding box center [493, 198] width 0 height 232
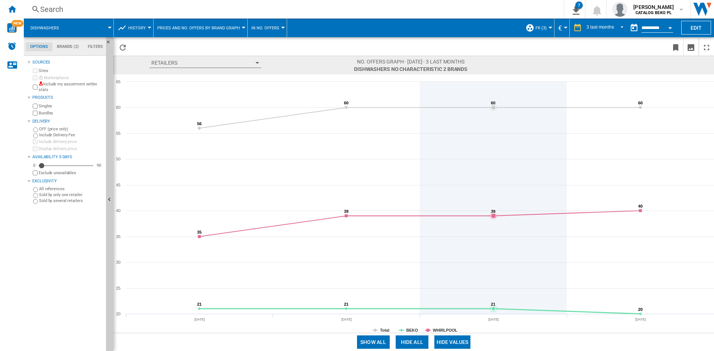
click at [491, 308] on icon at bounding box center [492, 308] width 7 height 7
click at [491, 308] on icon at bounding box center [493, 309] width 4 height 4
click at [495, 311] on icon at bounding box center [492, 308] width 7 height 7
click at [496, 309] on icon at bounding box center [492, 308] width 7 height 7
click at [493, 273] on icon at bounding box center [493, 198] width 0 height 232
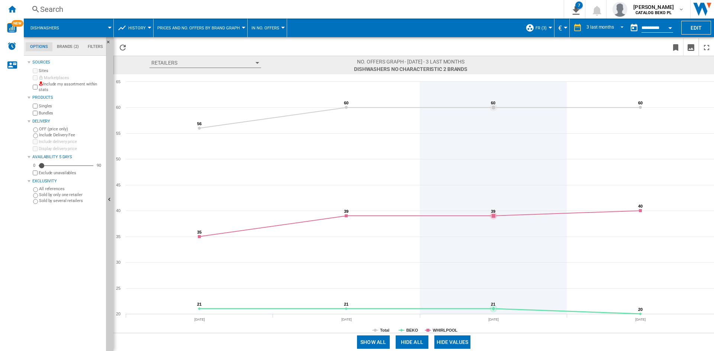
click at [493, 205] on icon at bounding box center [493, 198] width 0 height 232
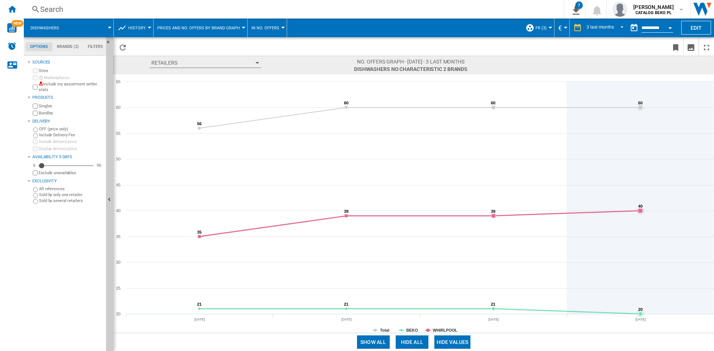
click at [640, 181] on icon at bounding box center [640, 198] width 0 height 232
click at [640, 154] on icon at bounding box center [640, 198] width 0 height 232
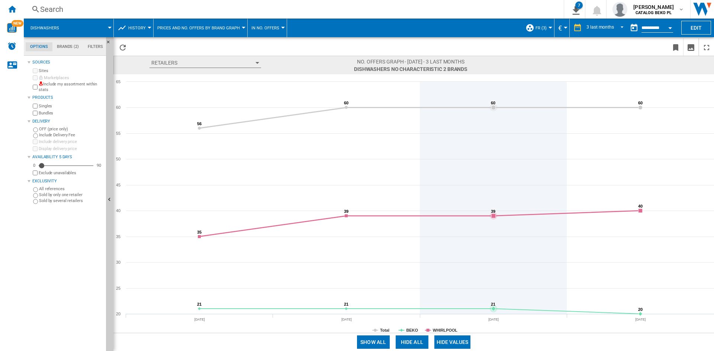
click at [493, 140] on icon at bounding box center [493, 198] width 0 height 232
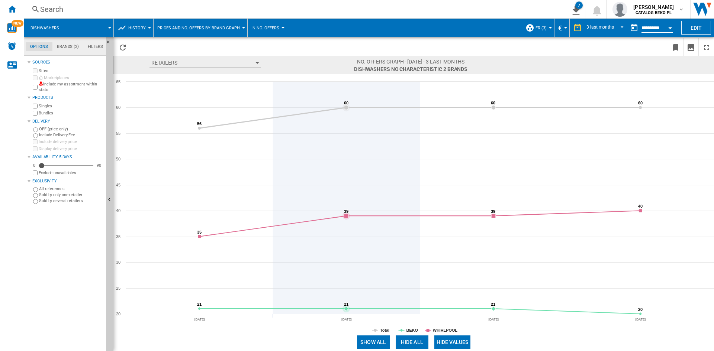
click at [346, 118] on icon at bounding box center [346, 198] width 0 height 232
click at [346, 109] on icon at bounding box center [346, 198] width 0 height 232
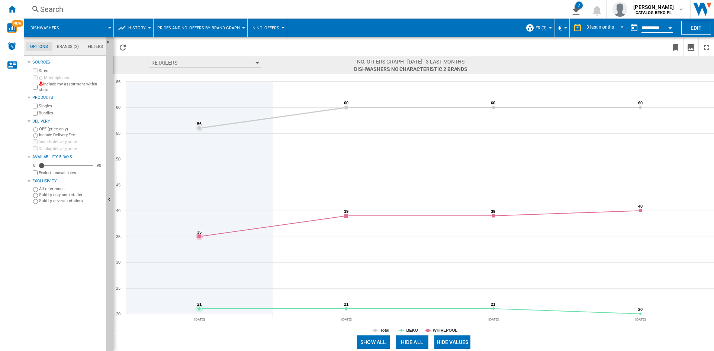
click at [200, 128] on icon at bounding box center [200, 198] width 0 height 232
click at [200, 202] on icon at bounding box center [200, 198] width 0 height 232
click at [200, 228] on icon at bounding box center [200, 198] width 0 height 232
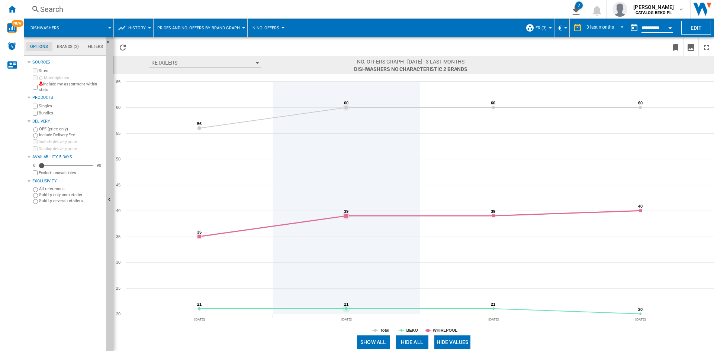
click at [346, 226] on icon at bounding box center [346, 198] width 0 height 232
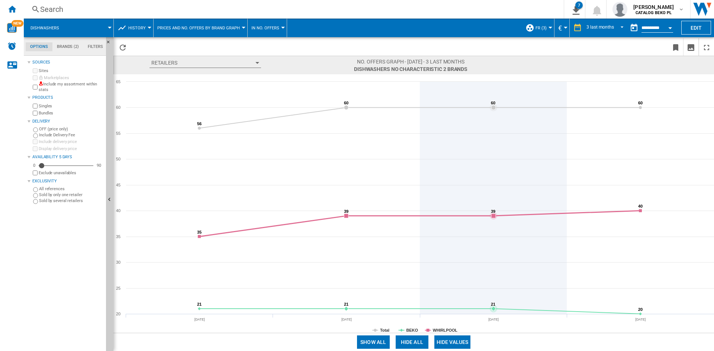
click at [493, 192] on icon at bounding box center [493, 198] width 0 height 232
click at [493, 182] on icon at bounding box center [493, 198] width 0 height 232
click at [493, 176] on icon at bounding box center [493, 198] width 0 height 232
click at [493, 158] on icon at bounding box center [493, 198] width 0 height 232
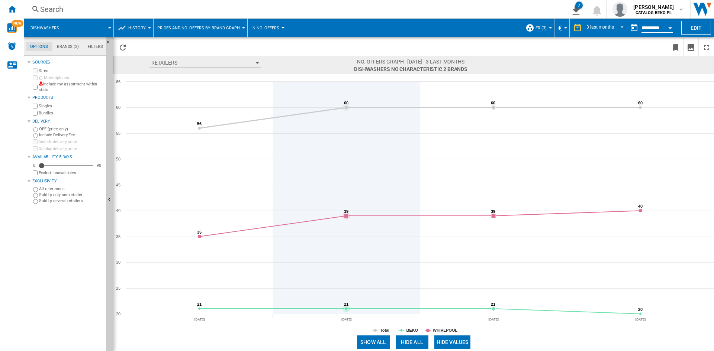
click at [346, 160] on icon at bounding box center [346, 198] width 0 height 232
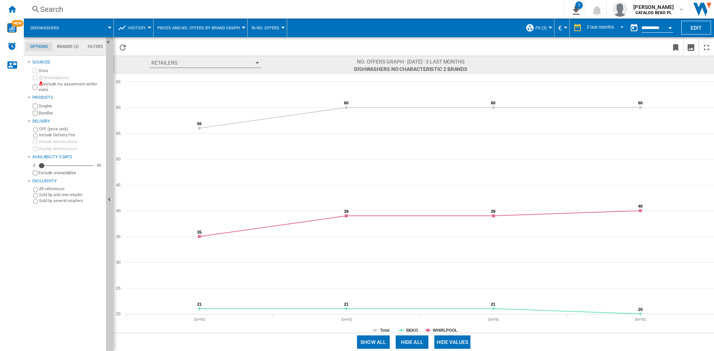
click at [259, 61] on button "Retailers" at bounding box center [204, 63] width 111 height 10
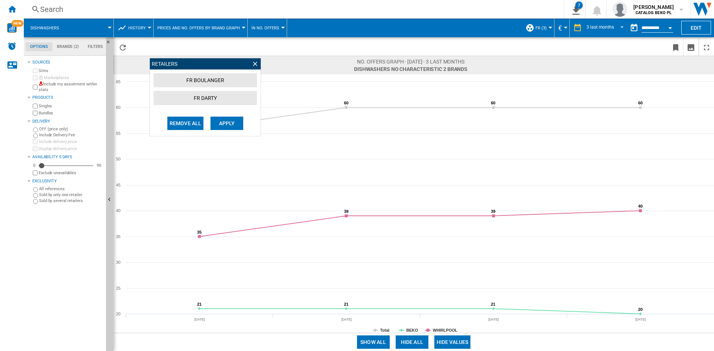
click at [254, 64] on ng-md-icon at bounding box center [254, 63] width 7 height 7
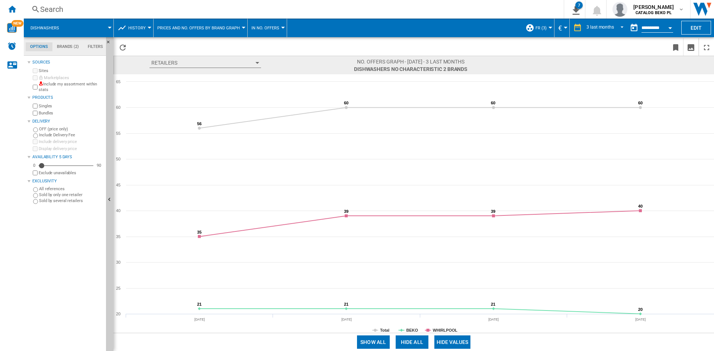
click at [313, 70] on span "Retailers Retailers FR [PERSON_NAME] FR [PERSON_NAME] Remove all Apply" at bounding box center [251, 65] width 204 height 14
click at [217, 26] on span "Prices and No. offers by brand graph" at bounding box center [198, 28] width 82 height 5
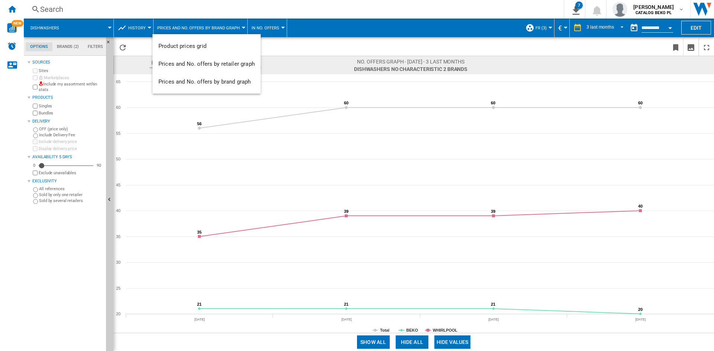
click at [315, 67] on md-backdrop at bounding box center [357, 175] width 714 height 351
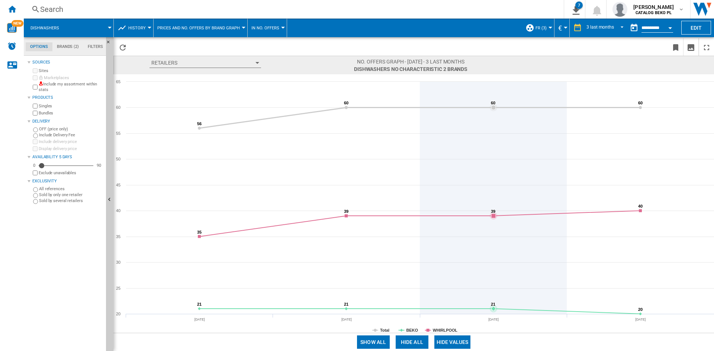
click at [493, 82] on icon at bounding box center [493, 198] width 0 height 232
click at [493, 165] on icon at bounding box center [493, 198] width 0 height 232
click at [493, 272] on icon at bounding box center [493, 198] width 0 height 232
click at [493, 294] on icon at bounding box center [493, 198] width 0 height 232
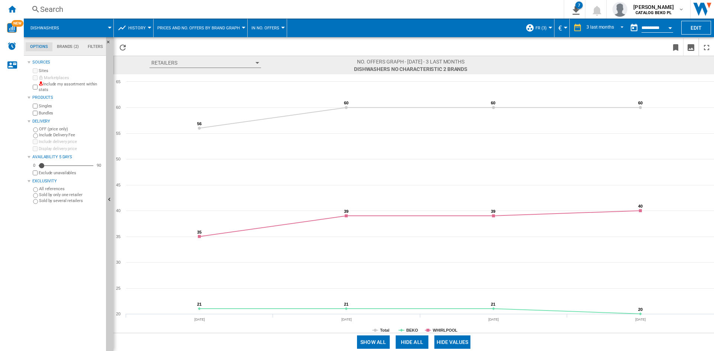
click at [139, 26] on span "History" at bounding box center [136, 28] width 17 height 5
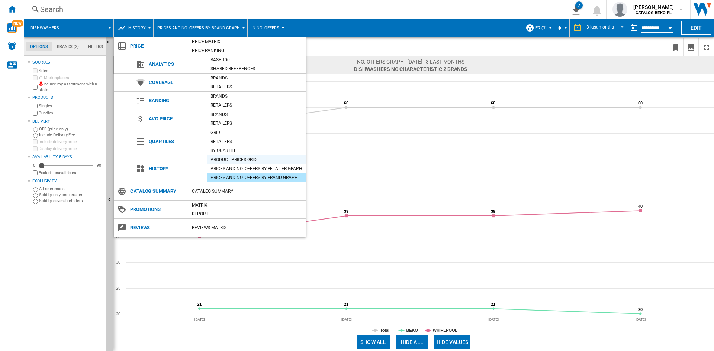
click at [228, 161] on div "Product prices grid" at bounding box center [256, 159] width 99 height 7
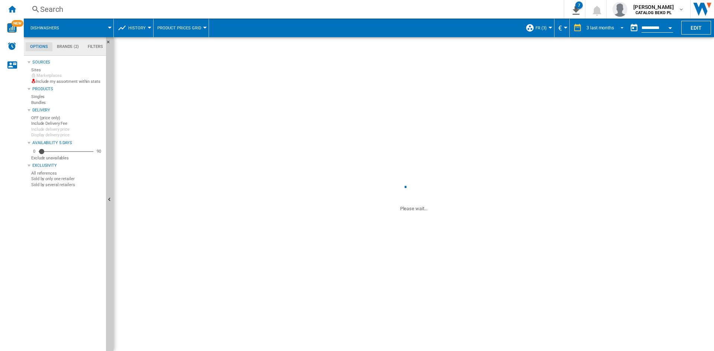
click at [613, 26] on md-select-value "3 last months" at bounding box center [605, 27] width 41 height 11
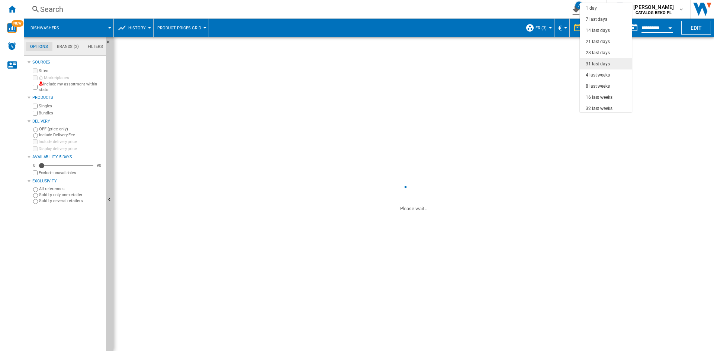
click at [603, 65] on div "31 last days" at bounding box center [597, 64] width 24 height 6
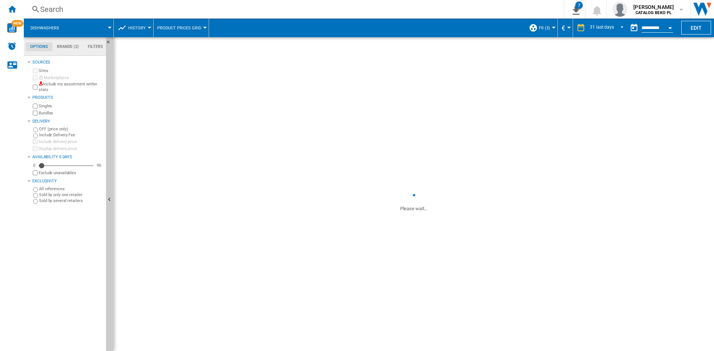
click at [671, 26] on button "Open calendar" at bounding box center [669, 26] width 13 height 13
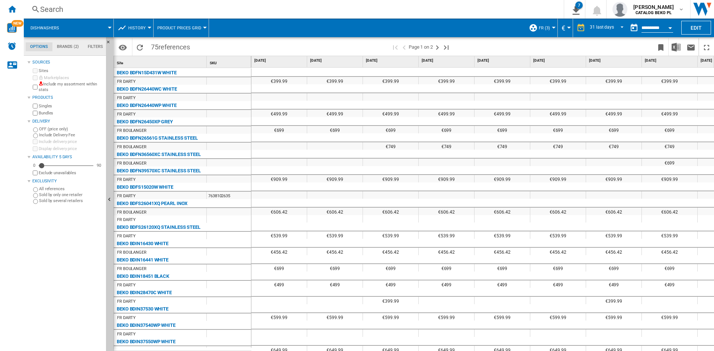
click at [671, 30] on div at bounding box center [357, 175] width 714 height 351
click at [259, 45] on div at bounding box center [357, 175] width 714 height 351
click at [667, 30] on div at bounding box center [357, 175] width 714 height 351
click at [669, 27] on div at bounding box center [357, 175] width 714 height 351
click at [135, 24] on button "History" at bounding box center [138, 28] width 21 height 19
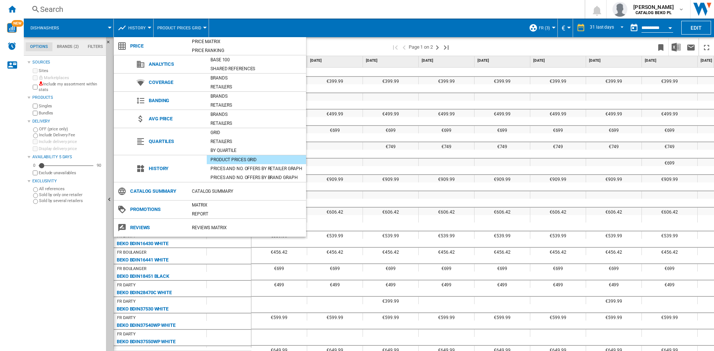
click at [514, 45] on md-backdrop at bounding box center [357, 175] width 714 height 351
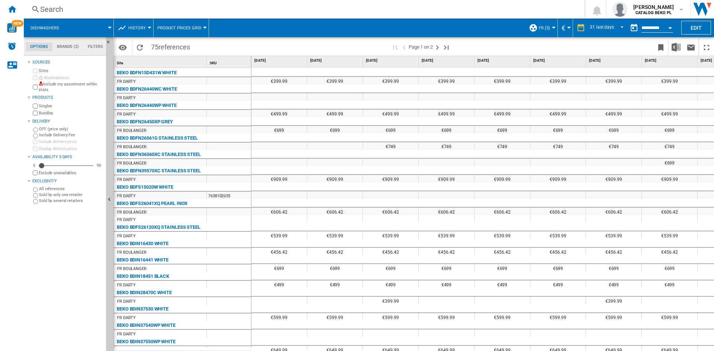
click at [672, 27] on div "Open calendar" at bounding box center [670, 28] width 4 height 2
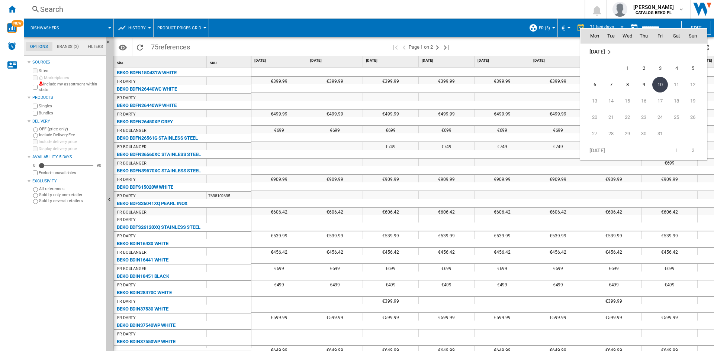
scroll to position [3508, 0]
click at [611, 72] on span "30" at bounding box center [610, 72] width 15 height 15
type input "**********"
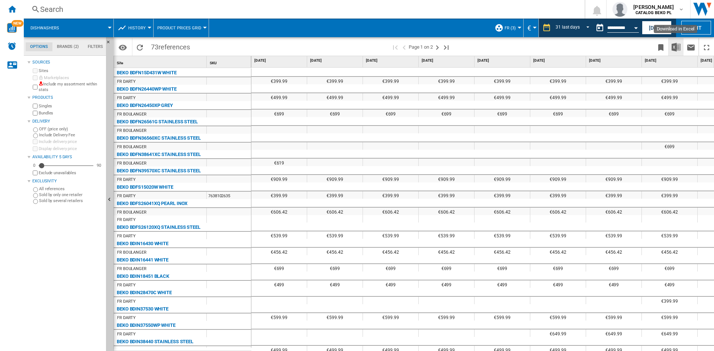
click at [674, 48] on img "Download in Excel" at bounding box center [675, 47] width 9 height 9
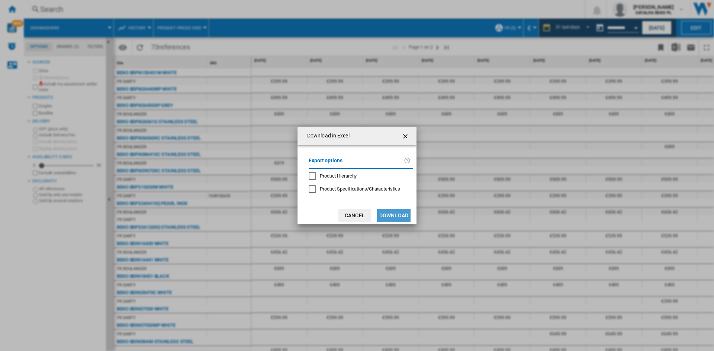
click at [387, 221] on button "Download" at bounding box center [393, 215] width 33 height 13
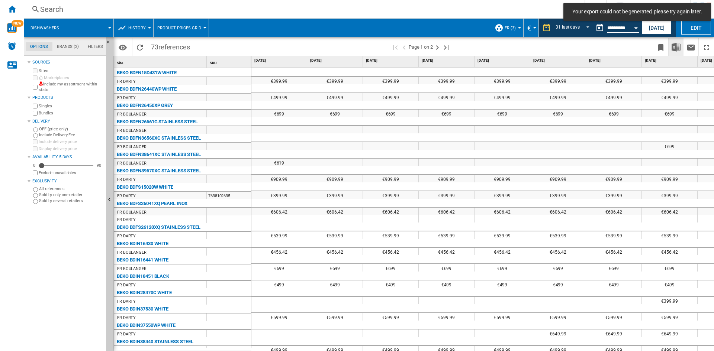
click at [674, 50] on img "Download in Excel" at bounding box center [675, 47] width 9 height 9
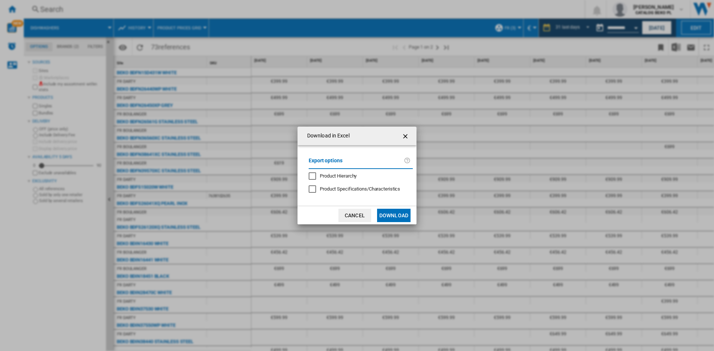
click at [392, 213] on button "Download" at bounding box center [393, 215] width 33 height 13
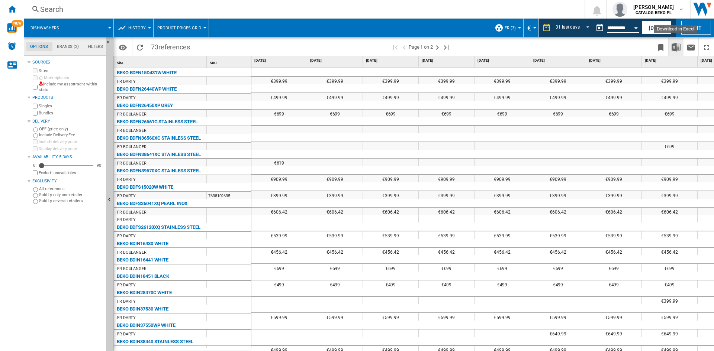
click at [675, 45] on img "Download in Excel" at bounding box center [675, 47] width 9 height 9
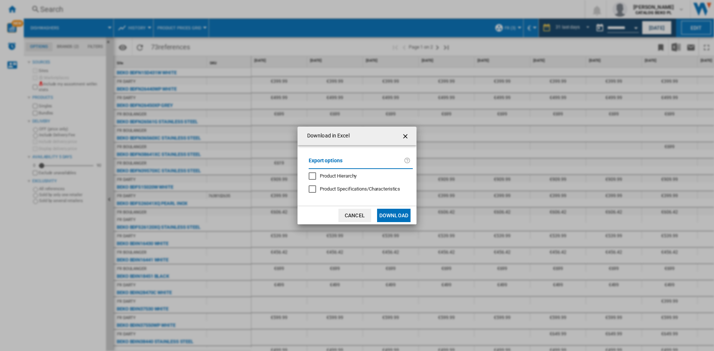
click at [396, 218] on button "Download" at bounding box center [393, 215] width 33 height 13
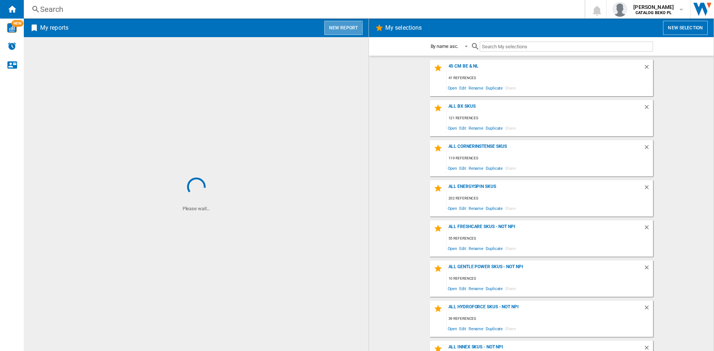
click at [342, 28] on button "New report" at bounding box center [343, 28] width 38 height 14
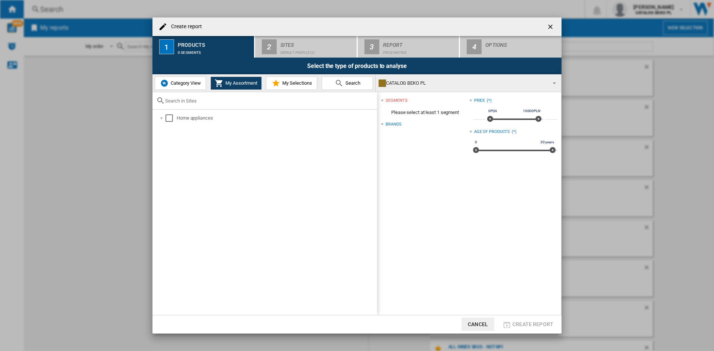
click at [190, 85] on span "Category View" at bounding box center [185, 83] width 32 height 6
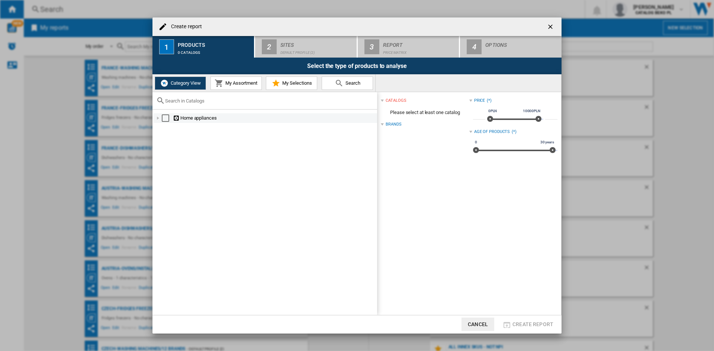
click at [156, 118] on div at bounding box center [157, 117] width 7 height 7
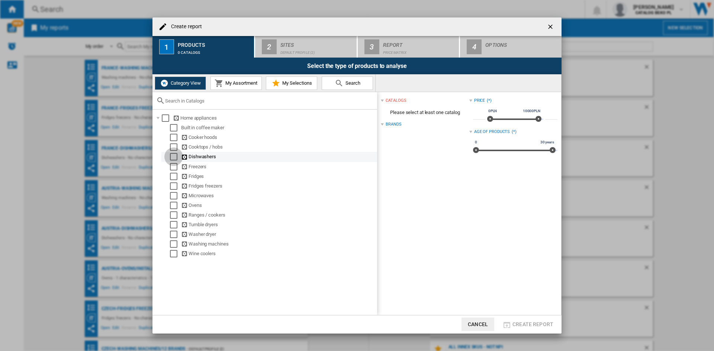
click at [173, 159] on div "Select" at bounding box center [173, 156] width 7 height 7
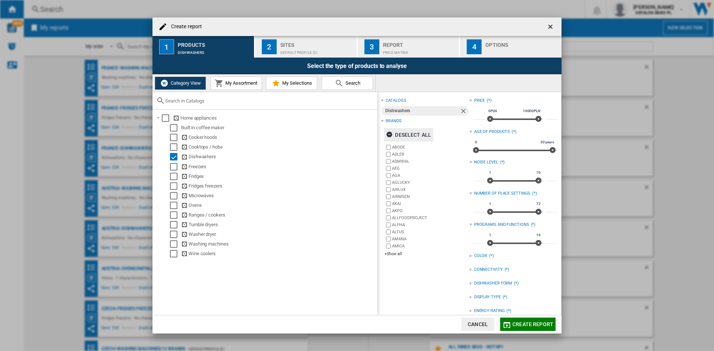
click at [419, 131] on div "Deselect all" at bounding box center [408, 134] width 45 height 13
click at [395, 254] on div "+Show all" at bounding box center [426, 254] width 84 height 6
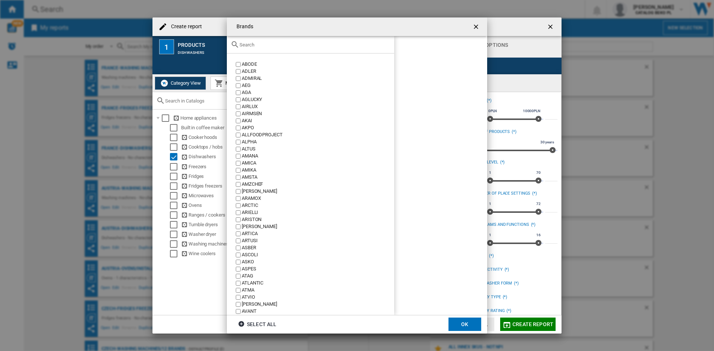
click at [293, 44] on input "text" at bounding box center [314, 45] width 151 height 6
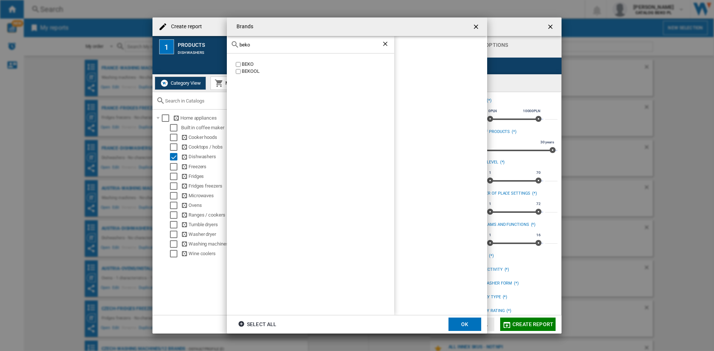
click at [248, 65] on div "BEKO" at bounding box center [318, 64] width 152 height 7
click at [262, 39] on div "beko" at bounding box center [310, 44] width 167 height 17
click at [261, 47] on input "beko" at bounding box center [310, 45] width 142 height 6
type input "whir"
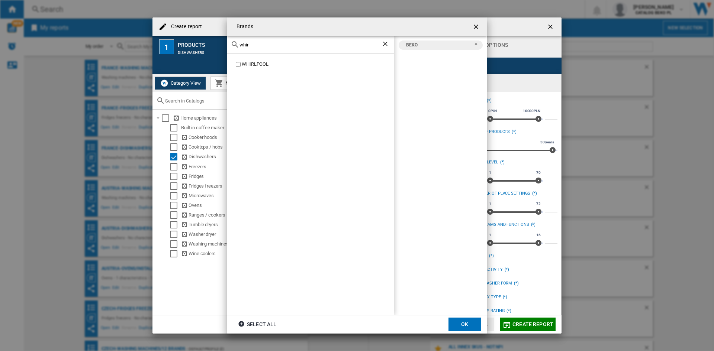
click at [257, 61] on div "WHIRLPOOL" at bounding box center [318, 64] width 152 height 7
click at [459, 318] on button "OK" at bounding box center [464, 324] width 33 height 13
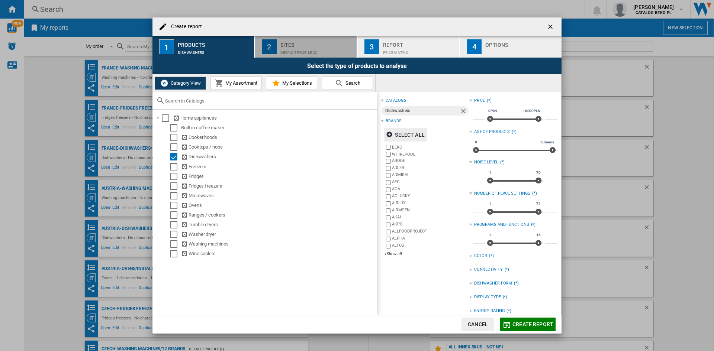
click at [314, 46] on div "Sites" at bounding box center [316, 43] width 73 height 8
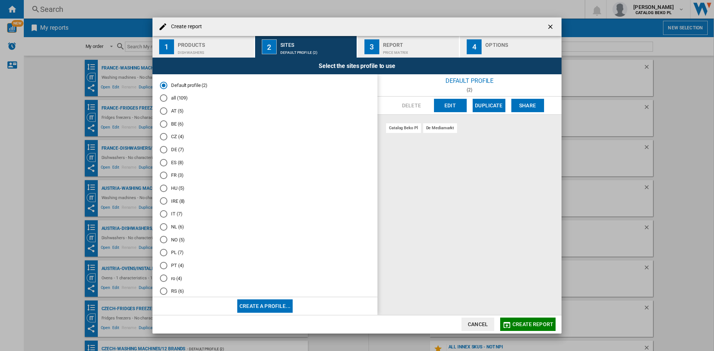
click at [171, 173] on md-radio-button "FR (3)" at bounding box center [265, 175] width 210 height 7
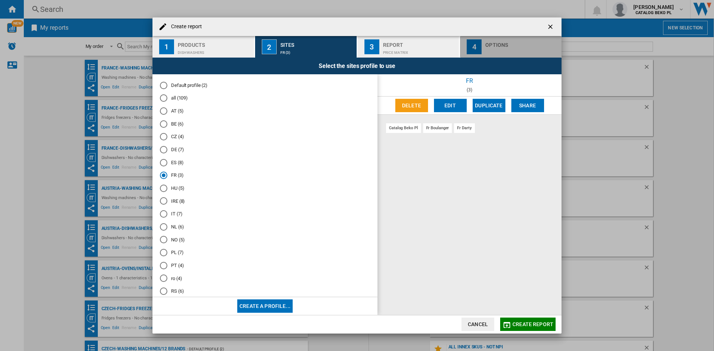
click at [512, 45] on div "Options" at bounding box center [521, 43] width 73 height 8
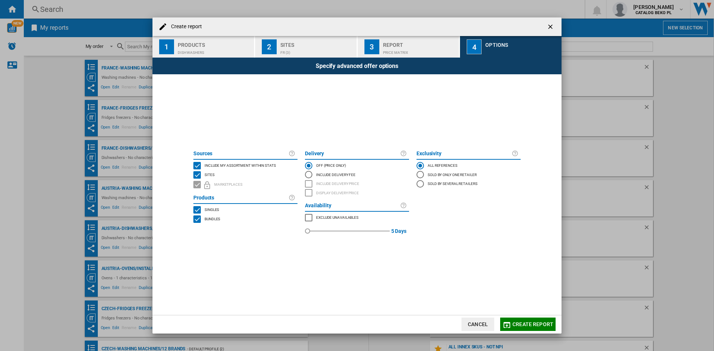
click at [223, 165] on span "Include my assortment within stats" at bounding box center [239, 164] width 71 height 5
click at [525, 323] on span "Create report" at bounding box center [532, 324] width 41 height 6
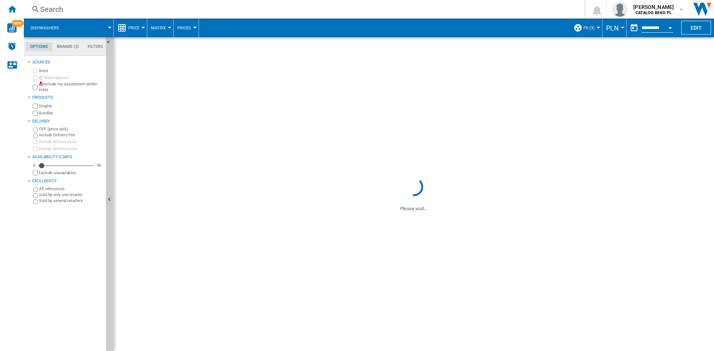
click at [604, 28] on md-menu "PLN Argentin Peso Australian Dollar balboa Bolivia Bolíviano Bulgarian lev Cana…" at bounding box center [614, 28] width 24 height 19
click at [612, 29] on span "PLN" at bounding box center [612, 28] width 13 height 8
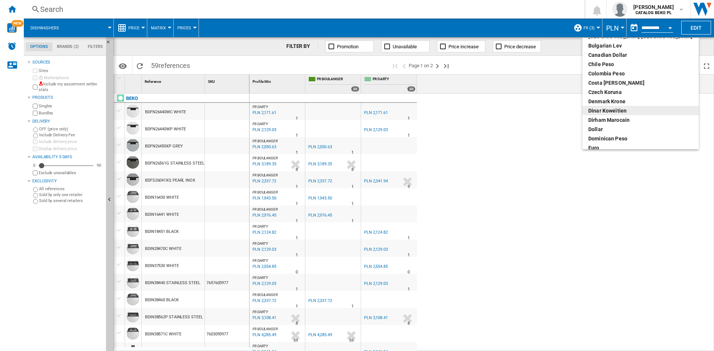
scroll to position [74, 0]
click at [602, 110] on div "euro" at bounding box center [640, 110] width 104 height 7
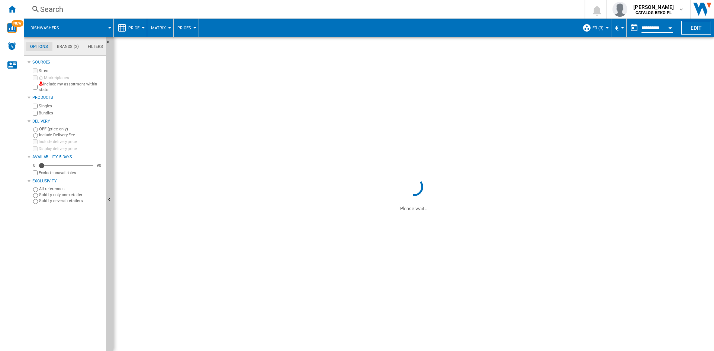
click at [136, 29] on span "Price" at bounding box center [133, 28] width 11 height 5
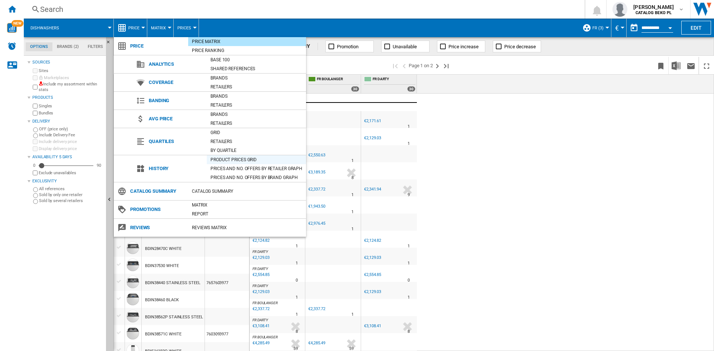
click at [232, 159] on div "Product prices grid" at bounding box center [256, 159] width 99 height 7
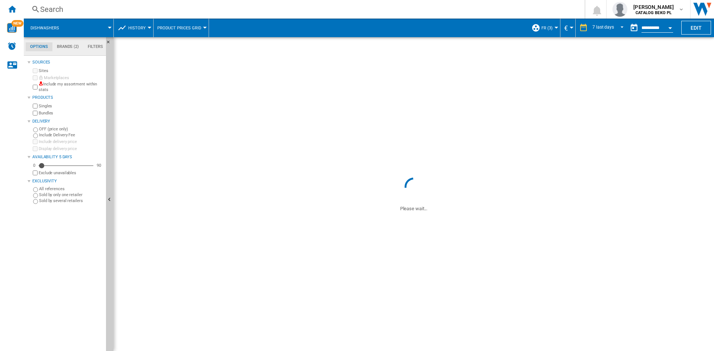
click at [671, 28] on div "Open calendar" at bounding box center [670, 28] width 4 height 2
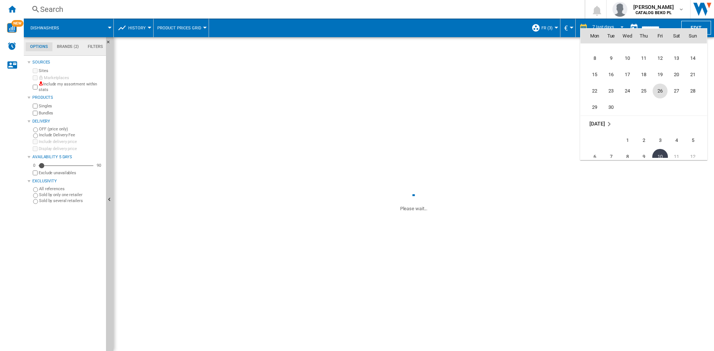
scroll to position [3471, 0]
click at [612, 111] on span "30" at bounding box center [610, 109] width 15 height 15
type input "**********"
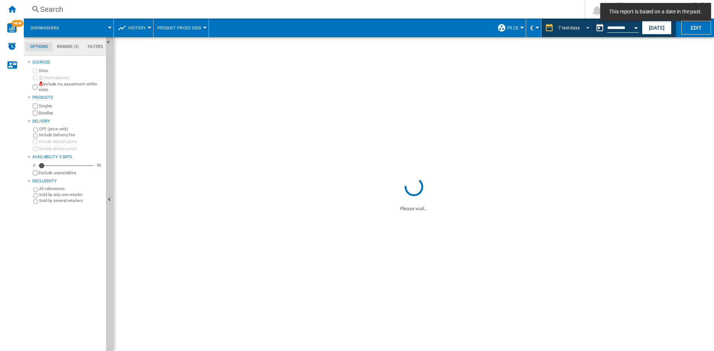
click at [589, 23] on md-select-value "7 last days" at bounding box center [574, 27] width 35 height 11
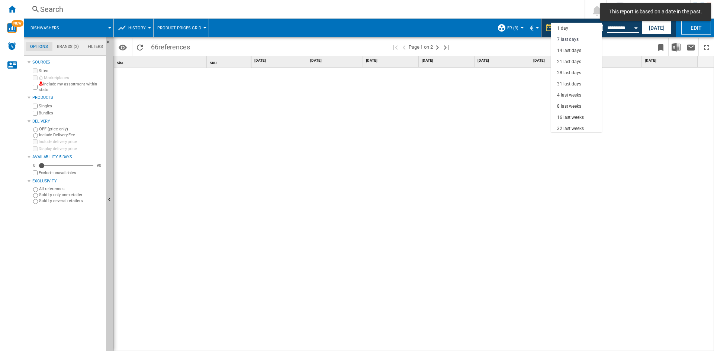
scroll to position [11, 0]
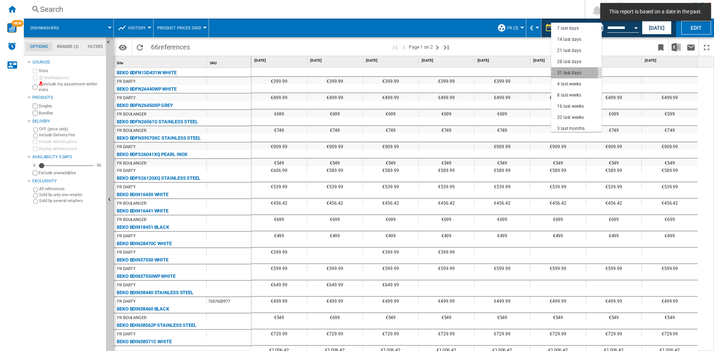
click at [567, 74] on div "31 last days" at bounding box center [569, 73] width 24 height 6
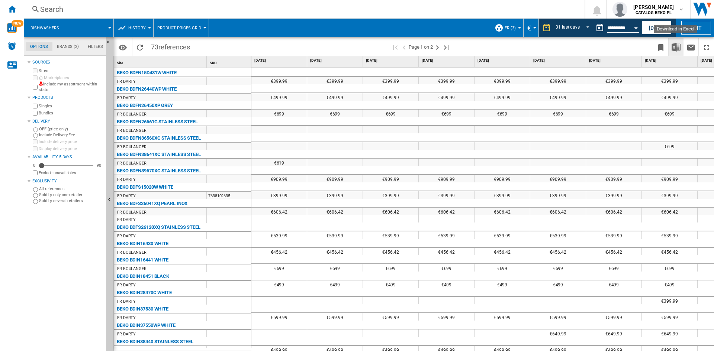
click at [677, 48] on img "Download in Excel" at bounding box center [675, 47] width 9 height 9
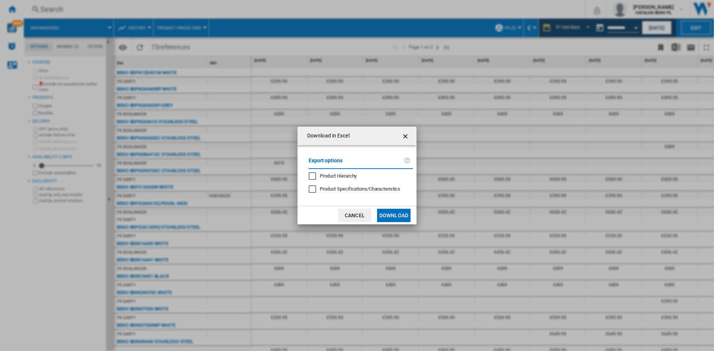
click at [385, 215] on button "Download" at bounding box center [393, 215] width 33 height 13
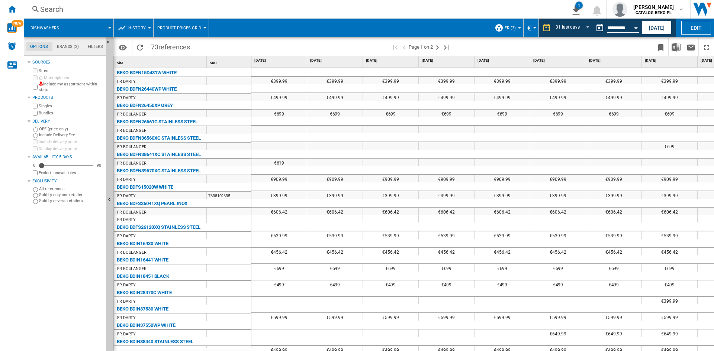
click at [157, 29] on span "Product prices grid" at bounding box center [179, 28] width 44 height 5
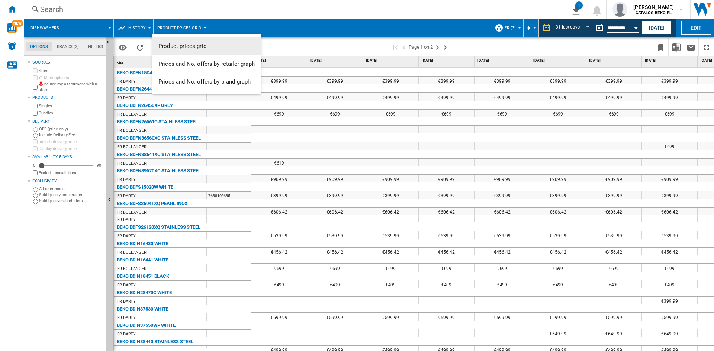
click at [148, 26] on md-backdrop at bounding box center [357, 175] width 714 height 351
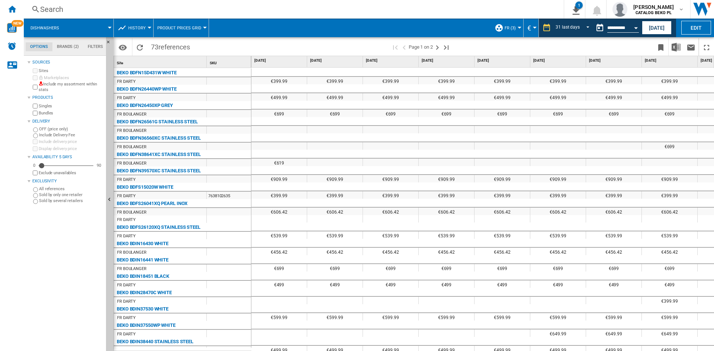
click at [148, 27] on div at bounding box center [150, 28] width 4 height 2
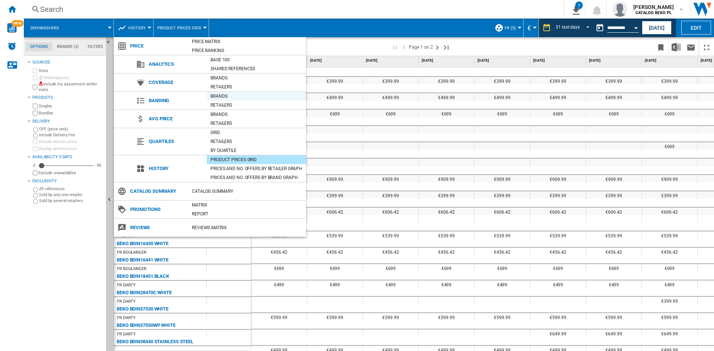
click at [220, 98] on div "Brands" at bounding box center [256, 96] width 99 height 7
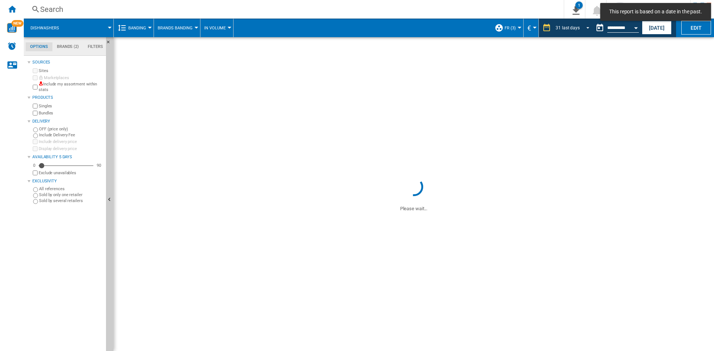
click at [578, 25] on md-select-value "31 last days" at bounding box center [573, 27] width 38 height 11
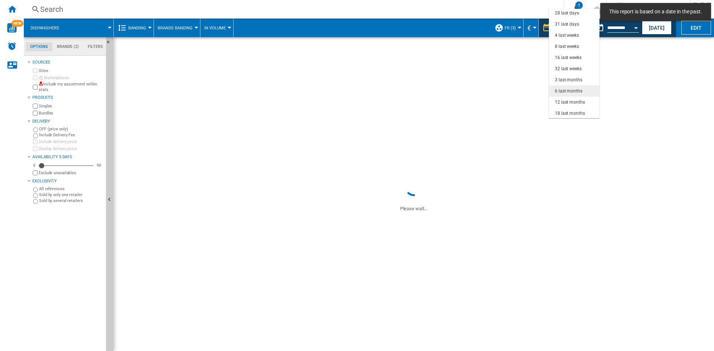
scroll to position [47, 0]
click at [565, 80] on div "3 last months" at bounding box center [567, 79] width 27 height 6
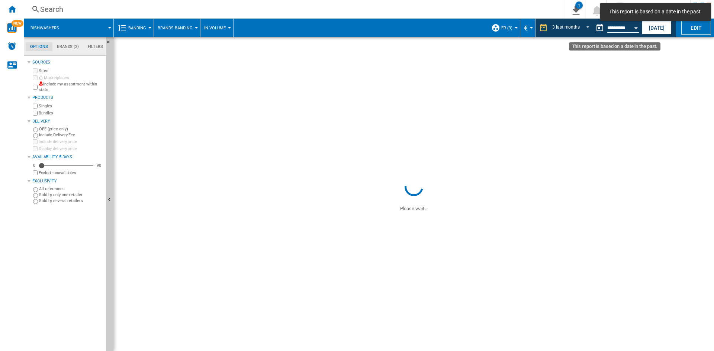
click at [634, 28] on div "Open calendar" at bounding box center [636, 28] width 4 height 2
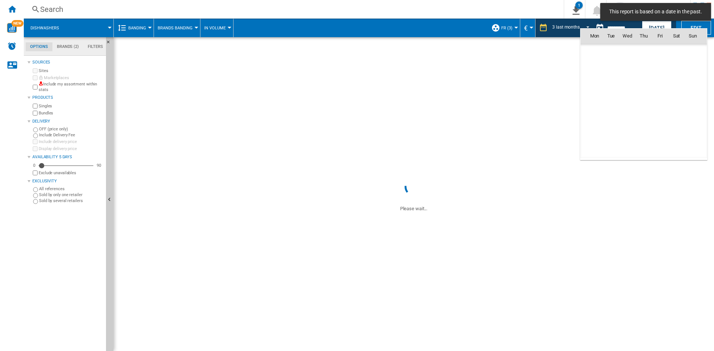
scroll to position [3447, 0]
click at [435, 12] on div at bounding box center [357, 175] width 714 height 351
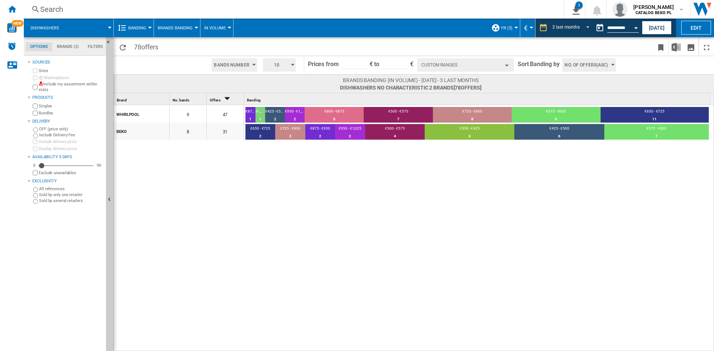
click at [470, 65] on button "Custom Ranges" at bounding box center [465, 64] width 97 height 13
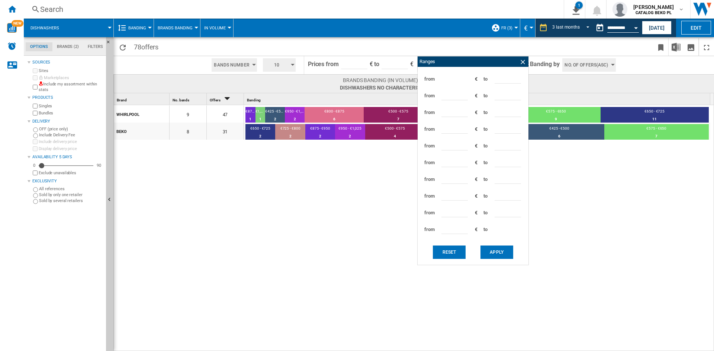
click at [578, 69] on span "No. of offers(Asc)" at bounding box center [585, 64] width 43 height 13
drag, startPoint x: 522, startPoint y: 62, endPoint x: 513, endPoint y: 62, distance: 8.9
click at [522, 62] on md-backdrop at bounding box center [357, 175] width 714 height 351
click at [275, 65] on span "10" at bounding box center [276, 64] width 23 height 13
click at [277, 94] on button "5" at bounding box center [280, 93] width 36 height 7
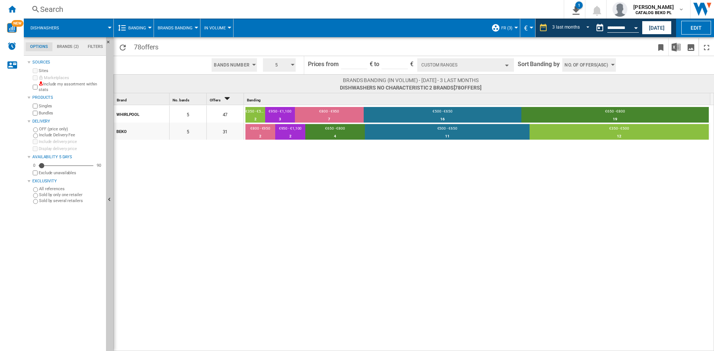
click at [396, 194] on div "WHIRLPOOL 5 47 €350 - €500 2 4.26% €950 - €1,100 3 6.38% €800 - €950 7 14.89% €…" at bounding box center [414, 228] width 600 height 247
click at [300, 175] on div "WHIRLPOOL 5 47 €350 - €500 2 4.26% €950 - €1,100 3 6.38% €800 - €950 7 14.89% €…" at bounding box center [414, 228] width 600 height 247
click at [438, 68] on button "Custom Ranges" at bounding box center [465, 64] width 97 height 13
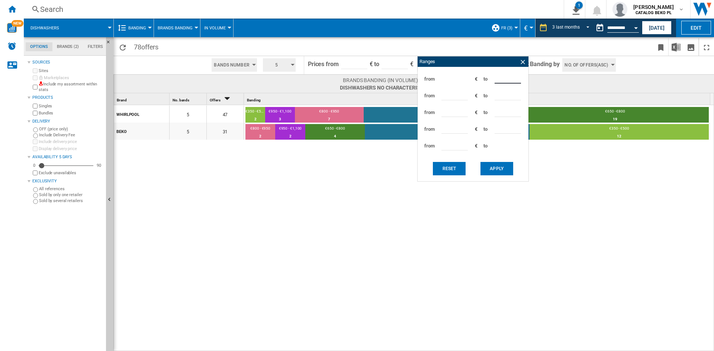
click at [498, 78] on input "***" at bounding box center [507, 77] width 26 height 11
type input "***"
type input "****"
click at [524, 63] on ng-md-icon at bounding box center [522, 61] width 7 height 7
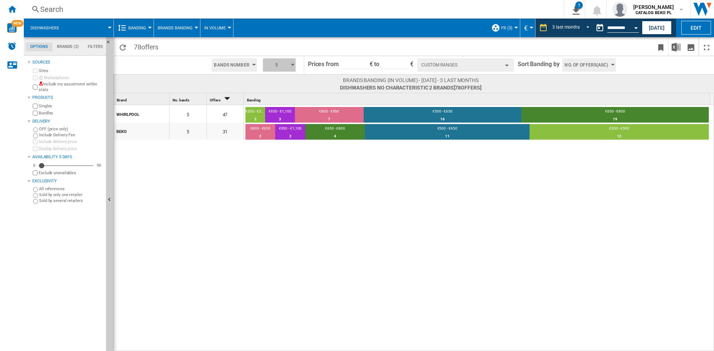
click at [282, 62] on span "5" at bounding box center [276, 64] width 23 height 13
click at [281, 74] on md-menu-content "3 4 5 6 7 8 9 10" at bounding box center [280, 104] width 36 height 65
click at [275, 78] on button "3" at bounding box center [280, 78] width 36 height 7
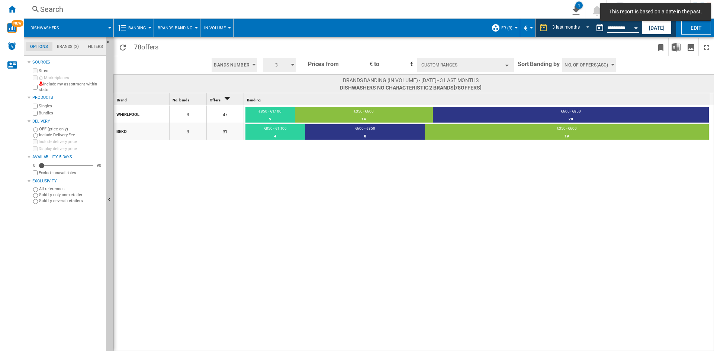
click at [392, 178] on div "WHIRLPOOL 3 47 €850 - €1,100 5 10.64% €350 - €600 14 29.79% €600 - €850 28 59.5…" at bounding box center [414, 228] width 600 height 247
click at [467, 62] on button "Custom Ranges" at bounding box center [465, 64] width 97 height 13
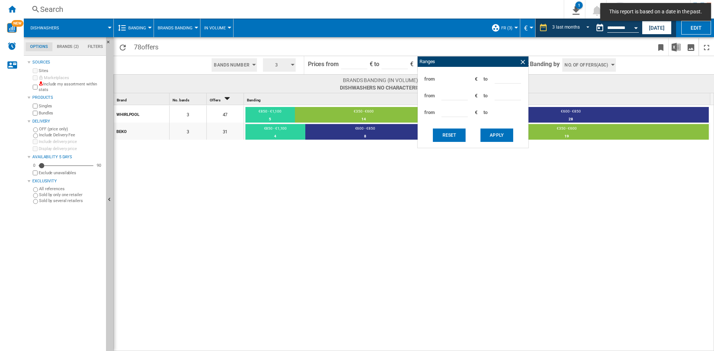
click at [499, 77] on input "***" at bounding box center [507, 77] width 26 height 11
type input "***"
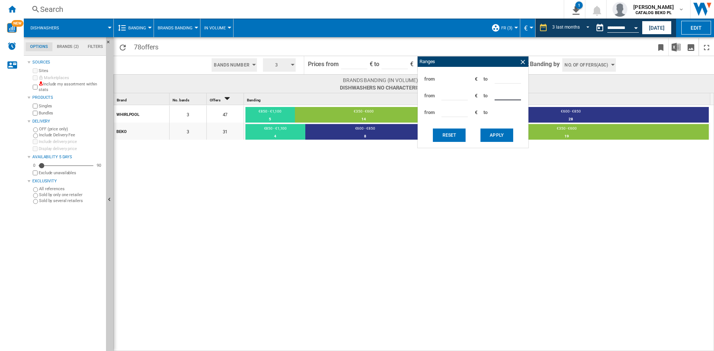
type input "***"
click at [495, 135] on button "Apply" at bounding box center [496, 135] width 33 height 13
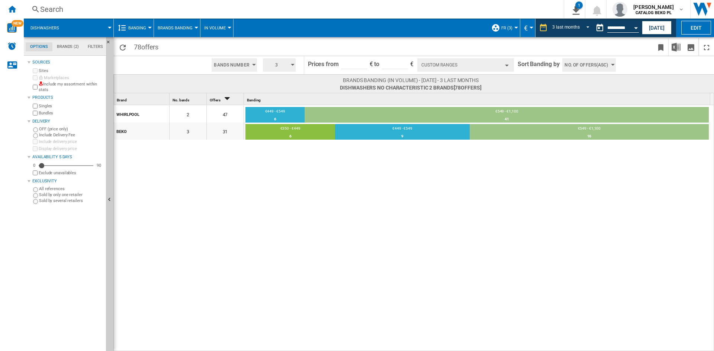
click at [113, 161] on div "Brand 1 No. bands 1 Offers 2 Banding 1 WHIRLPOOL 2 47 €449 - €549 6 12.77% €549…" at bounding box center [413, 222] width 600 height 258
click at [110, 162] on button "Hide" at bounding box center [109, 200] width 7 height 326
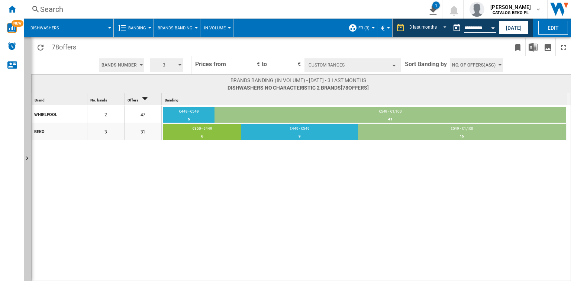
click at [465, 64] on span "No. of offers(Asc)" at bounding box center [473, 64] width 43 height 13
click at [465, 94] on span "Price(Asc)" at bounding box center [463, 93] width 21 height 5
click at [404, 201] on div "WHIRLPOOL 2 47 €449 - €549 6 12.77% €549 - €1,100 41 87.23% BEKO 3 31 €350 - €4…" at bounding box center [302, 193] width 540 height 177
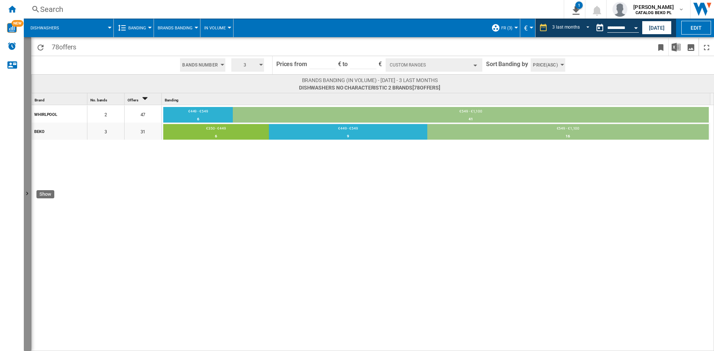
click at [27, 167] on button "Show" at bounding box center [27, 194] width 7 height 314
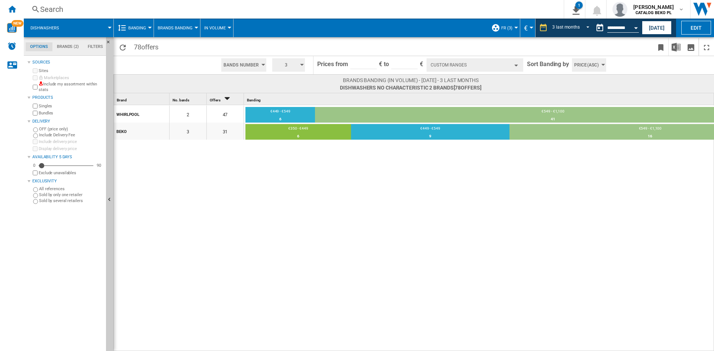
click at [339, 216] on div "WHIRLPOOL 2 47 €449 - €549 6 12.77% €549 - €1,100 41 87.23% BEKO 3 31 €350 - €4…" at bounding box center [455, 228] width 682 height 247
